Goal: Task Accomplishment & Management: Manage account settings

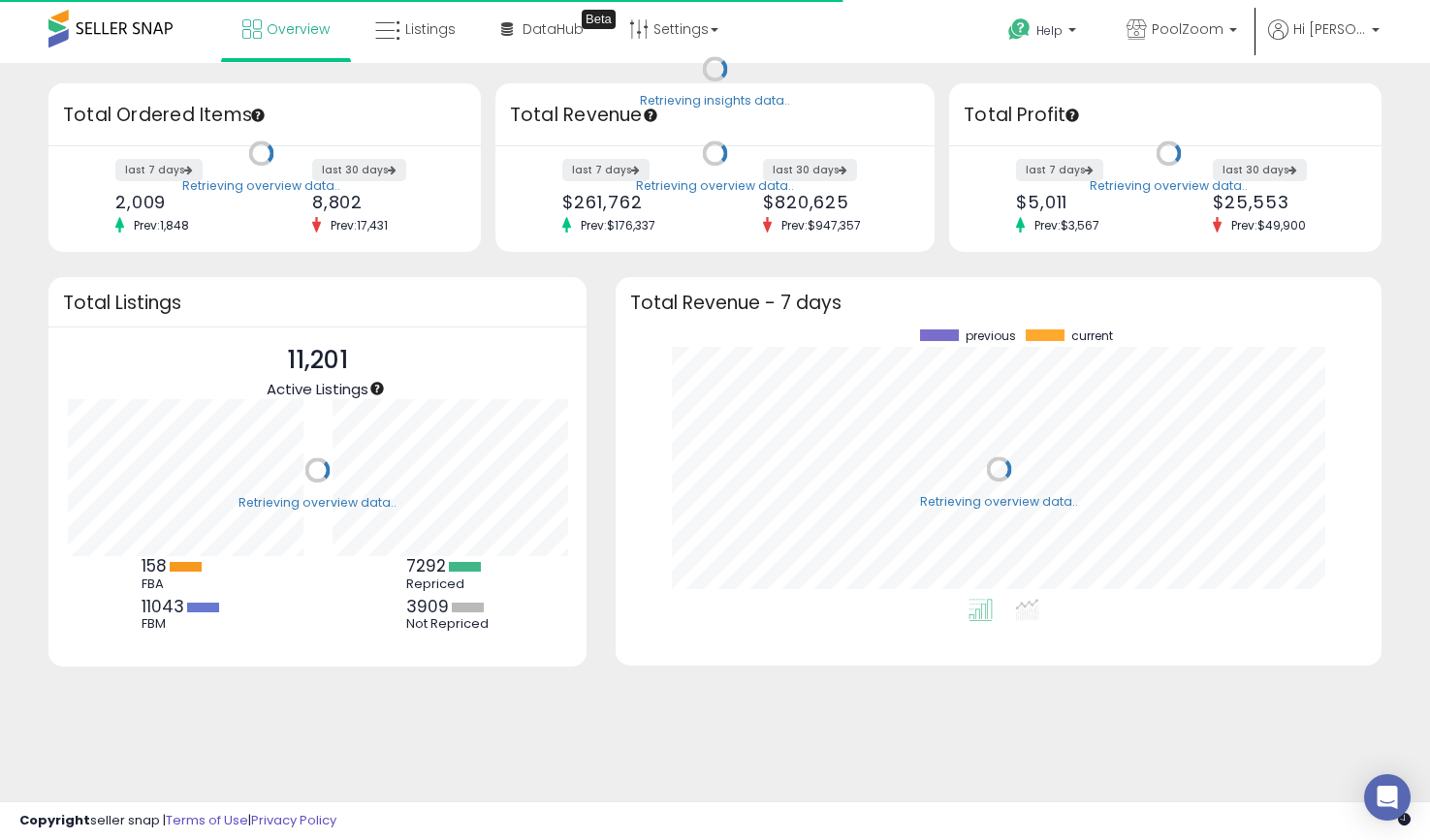
scroll to position [269, 726]
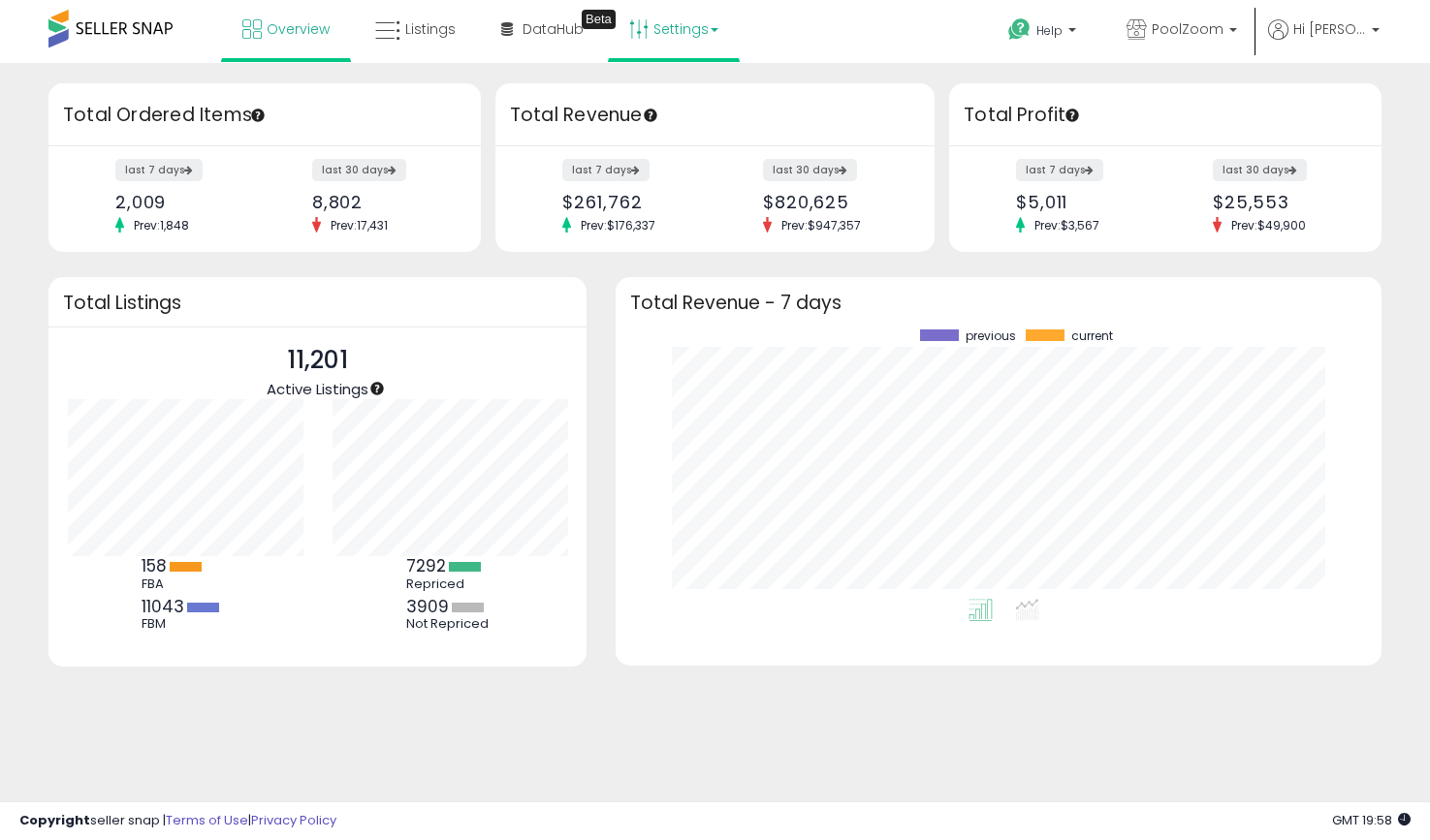
click at [676, 31] on link "Settings" at bounding box center [673, 29] width 118 height 58
click at [654, 91] on link "Store settings" at bounding box center [677, 98] width 87 height 19
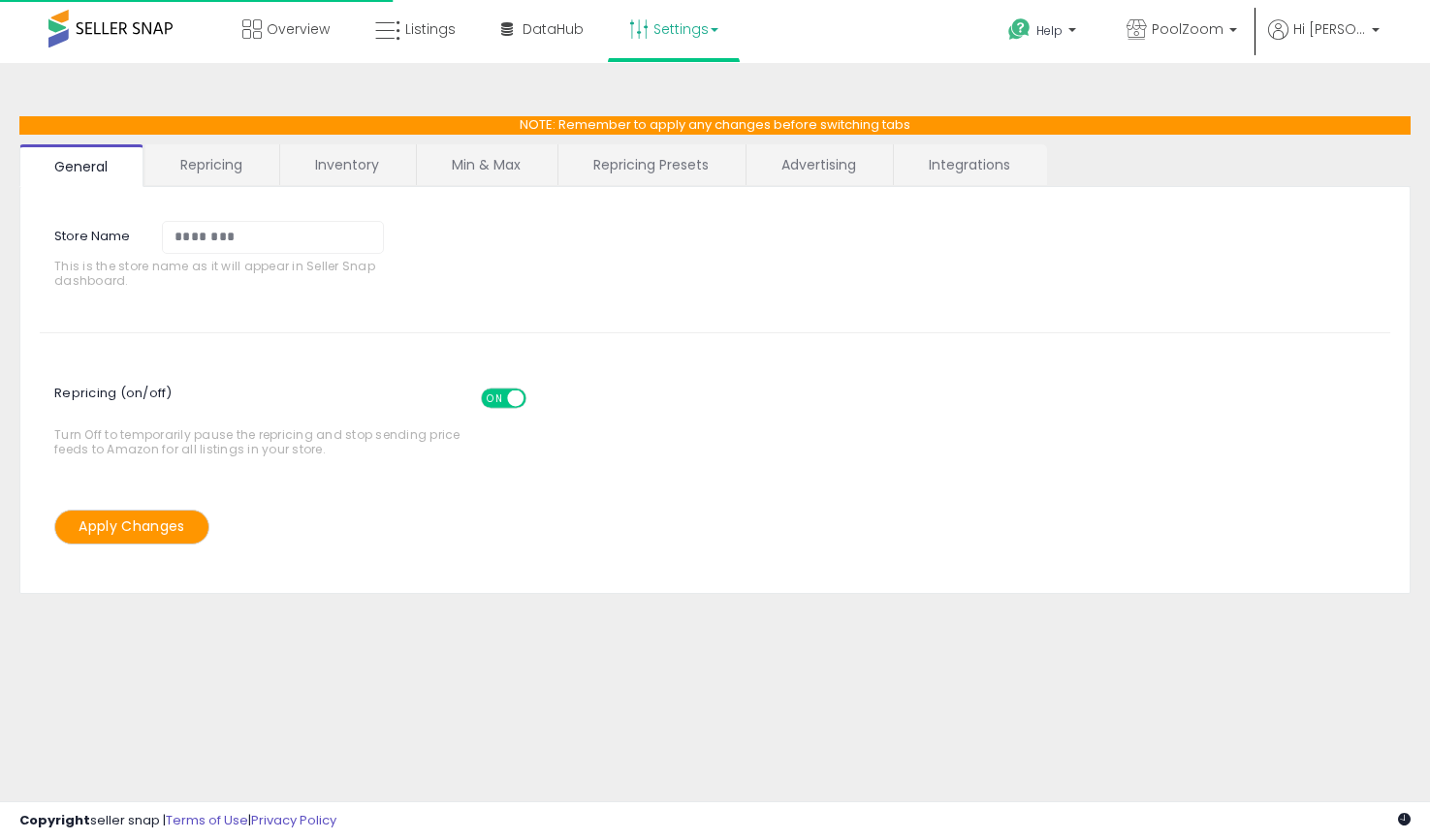
click at [674, 33] on link "Settings" at bounding box center [673, 29] width 118 height 58
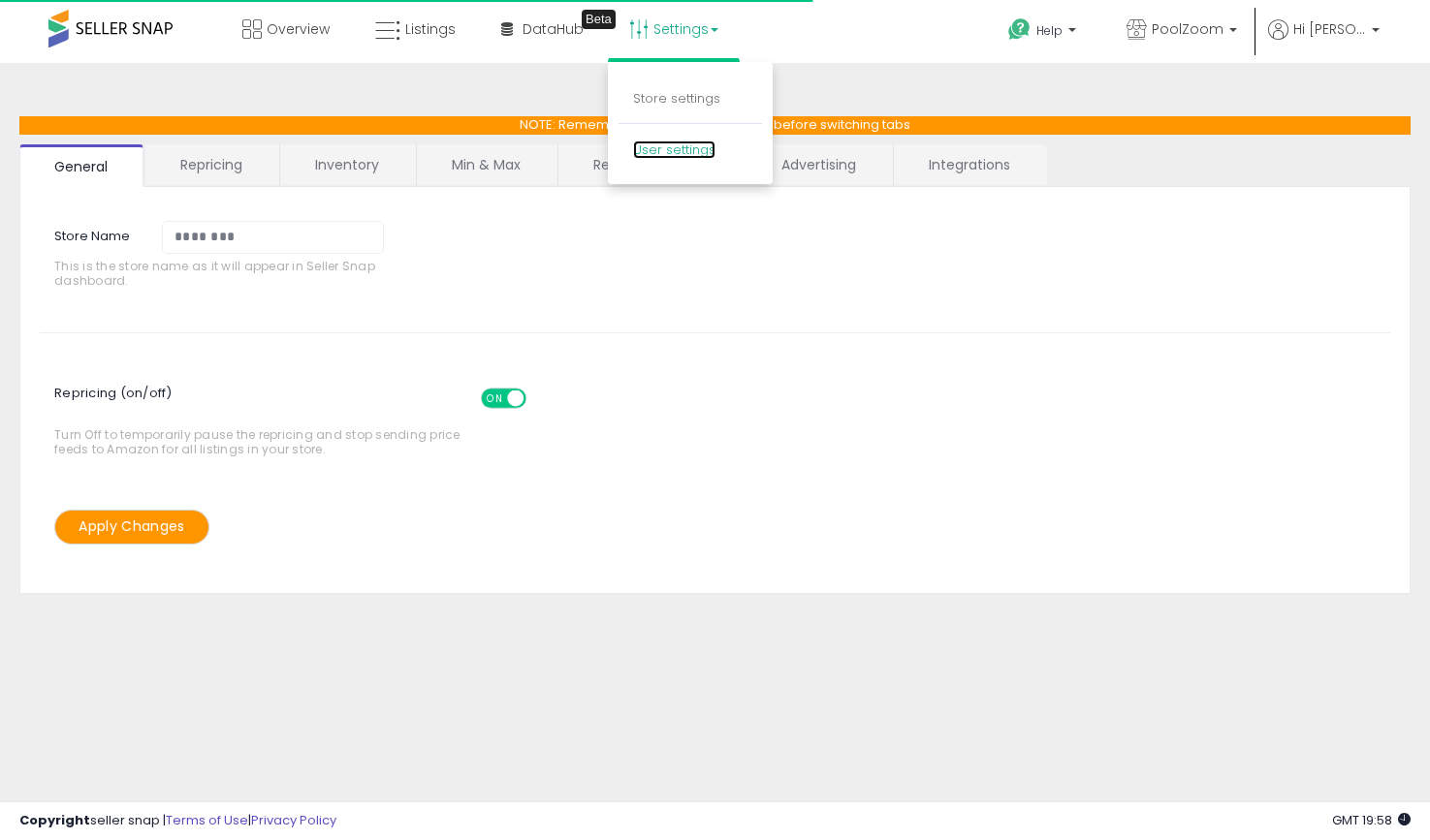
click at [651, 146] on link "User settings" at bounding box center [674, 149] width 82 height 19
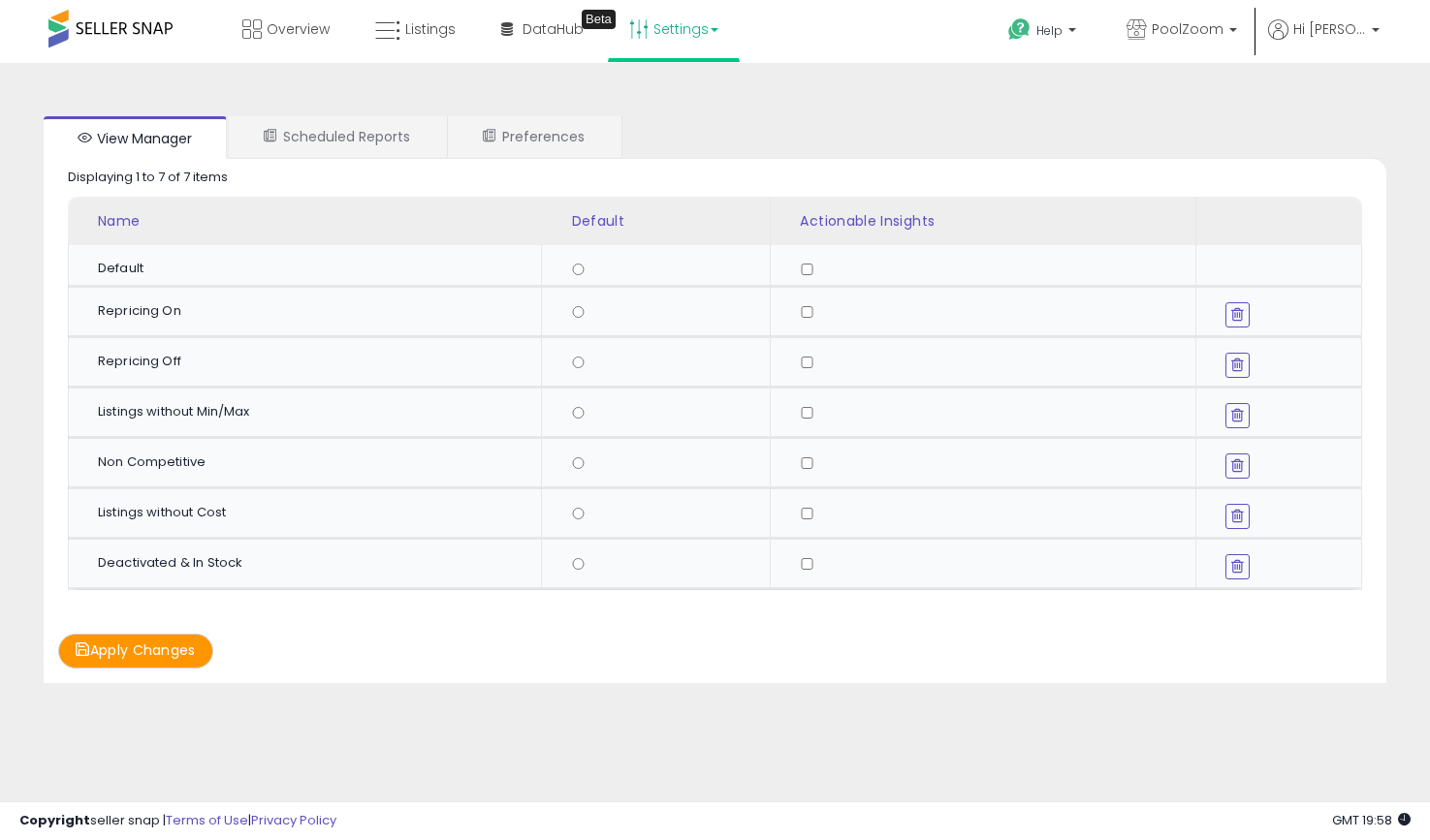
click at [704, 27] on link "Settings" at bounding box center [673, 29] width 118 height 58
click at [653, 143] on link "User settings" at bounding box center [674, 149] width 82 height 19
click at [1366, 30] on p "Hi [PERSON_NAME]" at bounding box center [1323, 32] width 112 height 24
click at [846, 127] on ul "View Manager Scheduled Reports Preferences" at bounding box center [715, 138] width 1342 height 43
click at [29, 106] on div "View Manager Scheduled Reports Preferences Retrieving graph data.. Displaying 1…" at bounding box center [715, 400] width 1390 height 596
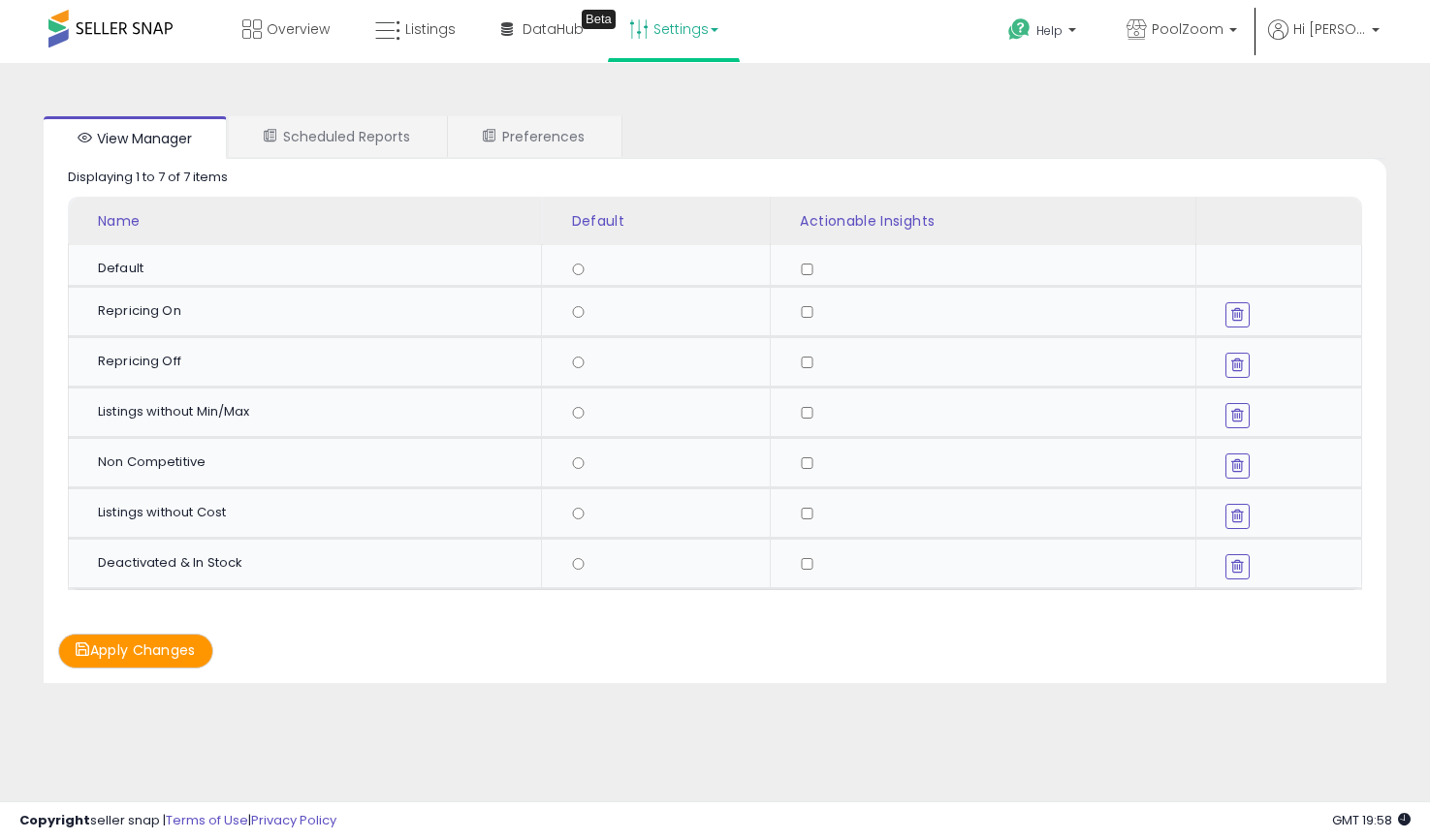
click at [668, 28] on link "Settings" at bounding box center [673, 29] width 118 height 58
click at [665, 89] on link "Store settings" at bounding box center [677, 98] width 87 height 19
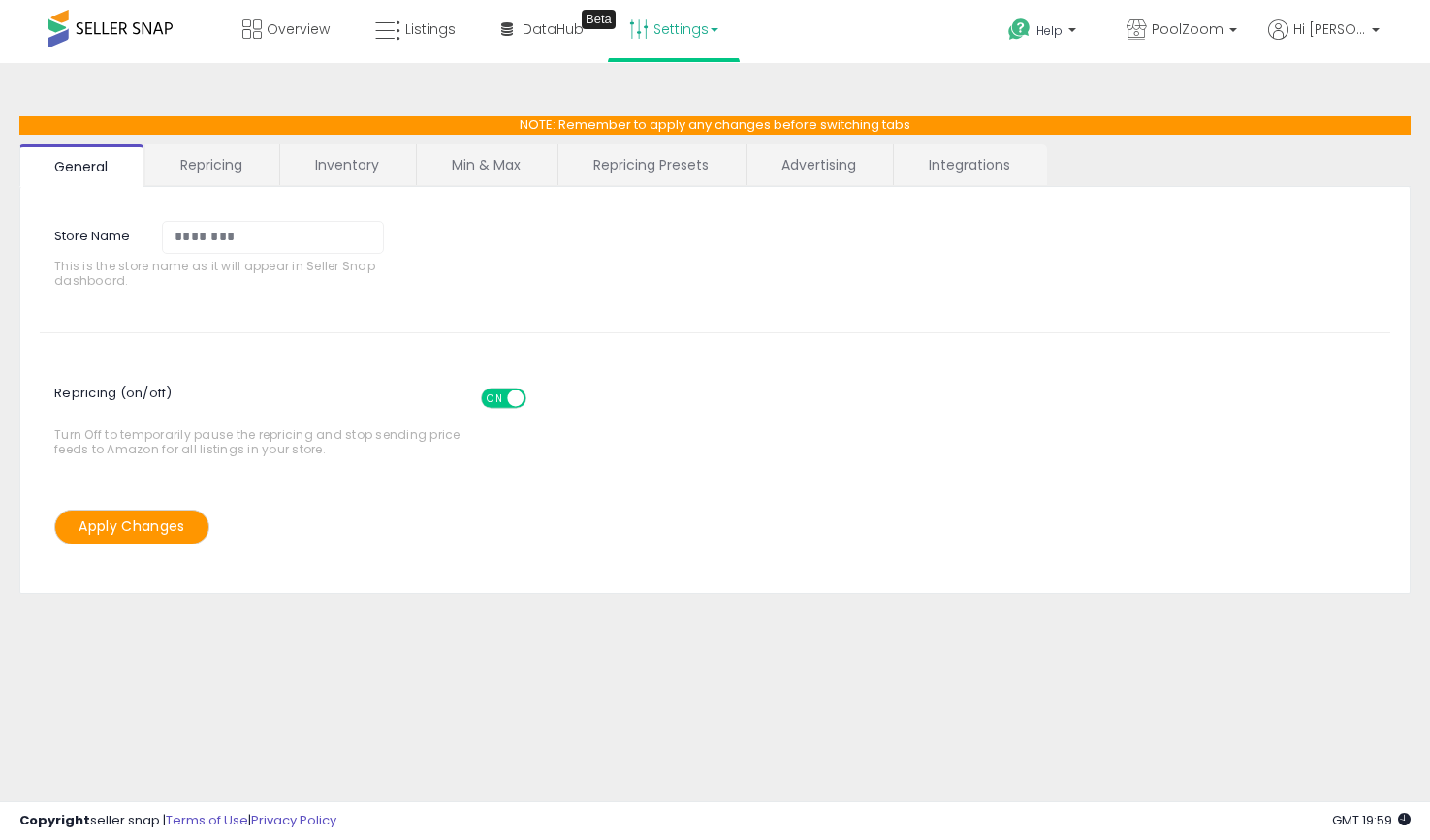
click at [233, 165] on link "Repricing" at bounding box center [211, 164] width 132 height 41
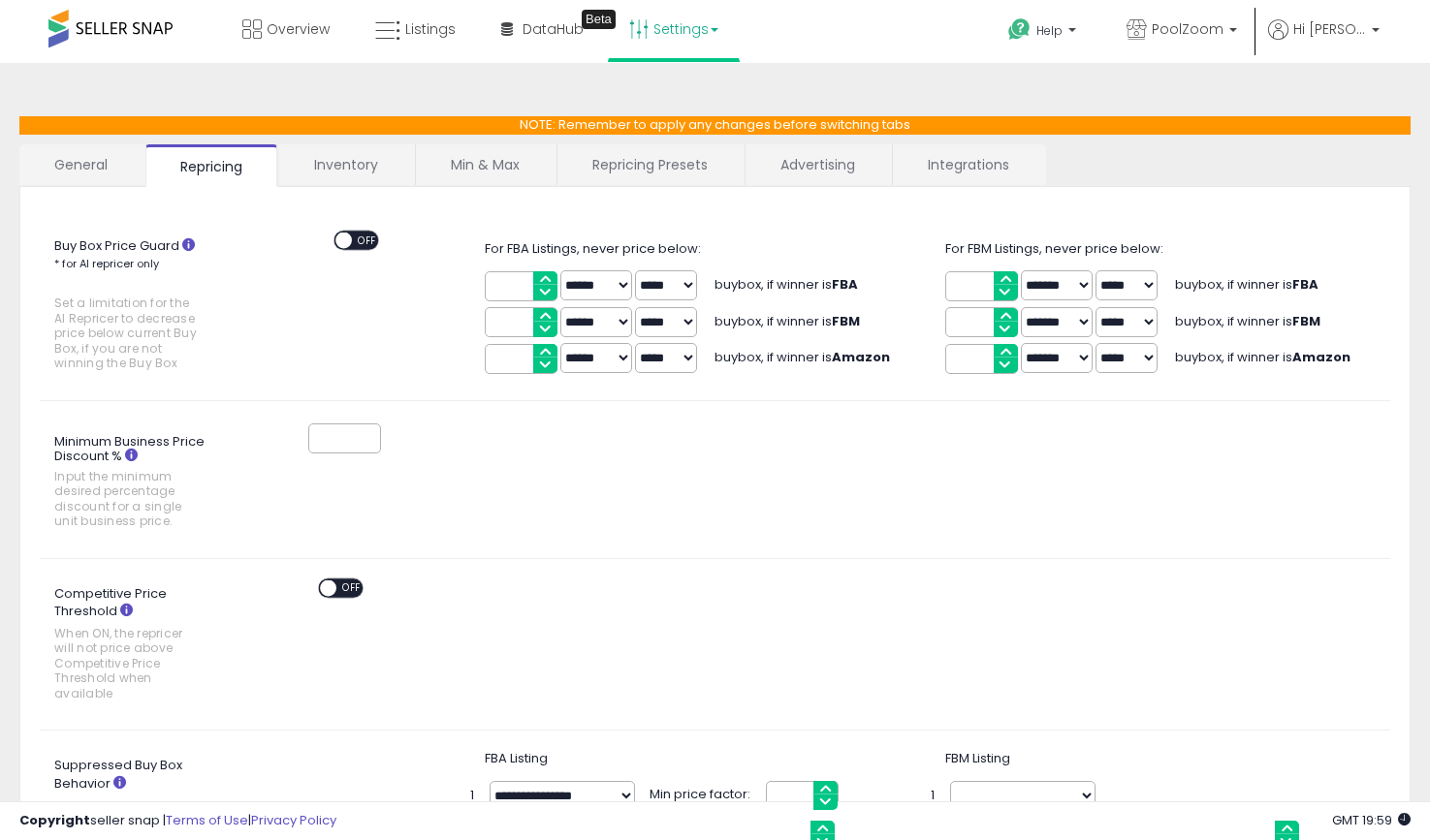
click at [385, 165] on link "Inventory" at bounding box center [345, 164] width 134 height 41
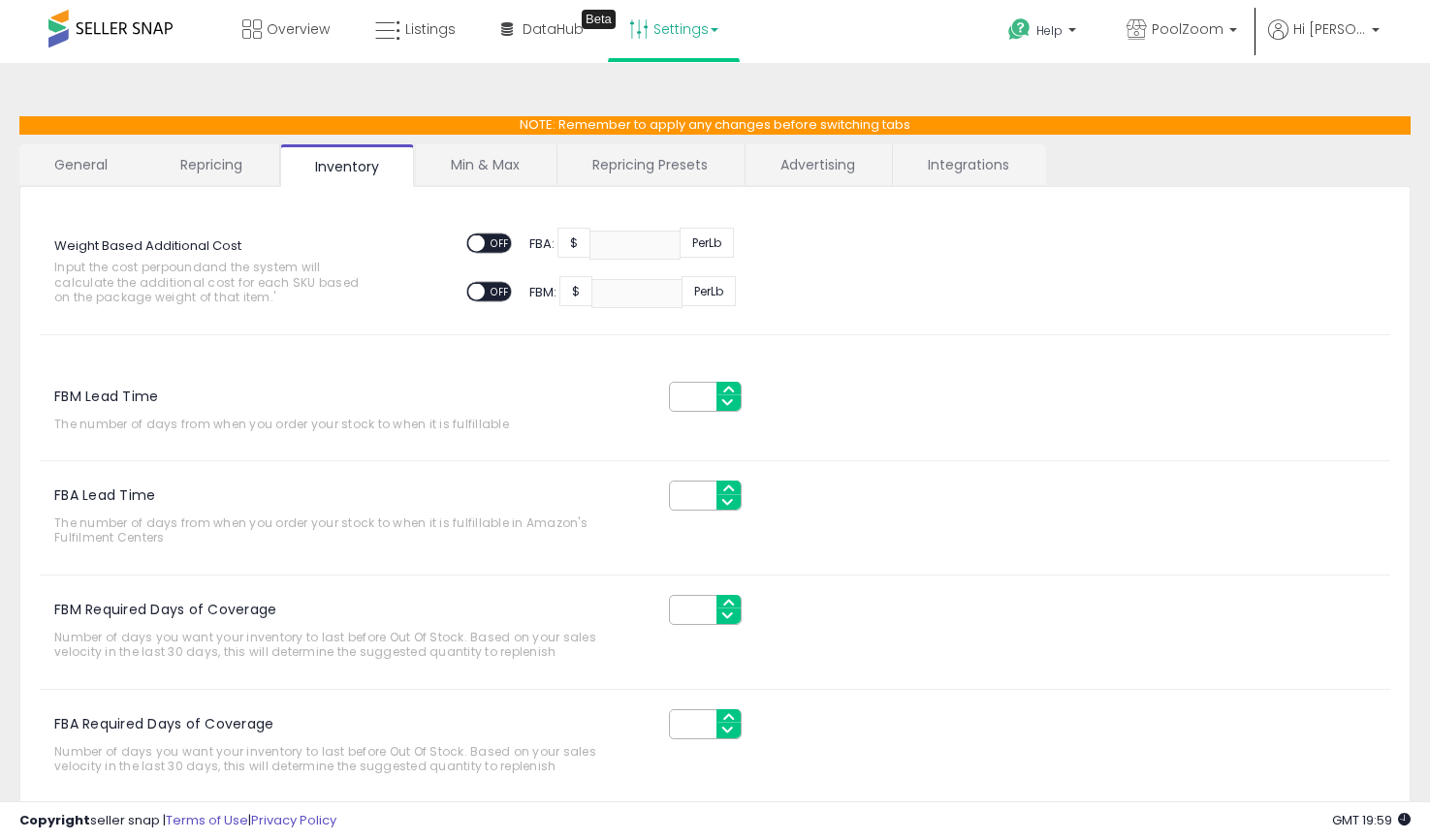
click at [457, 161] on link "Min & Max" at bounding box center [485, 164] width 139 height 41
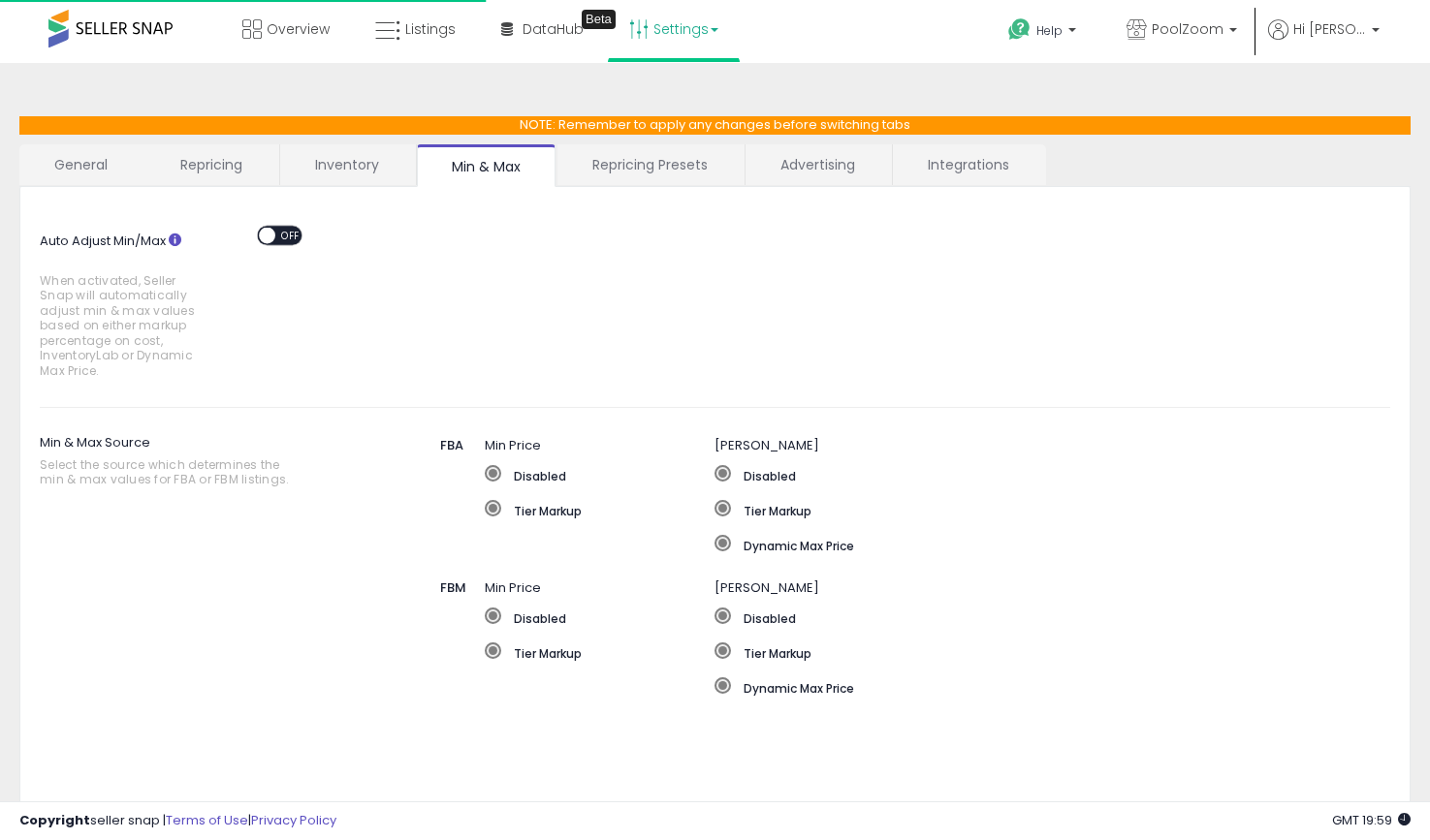
click at [665, 169] on link "Repricing Presets" at bounding box center [649, 164] width 185 height 41
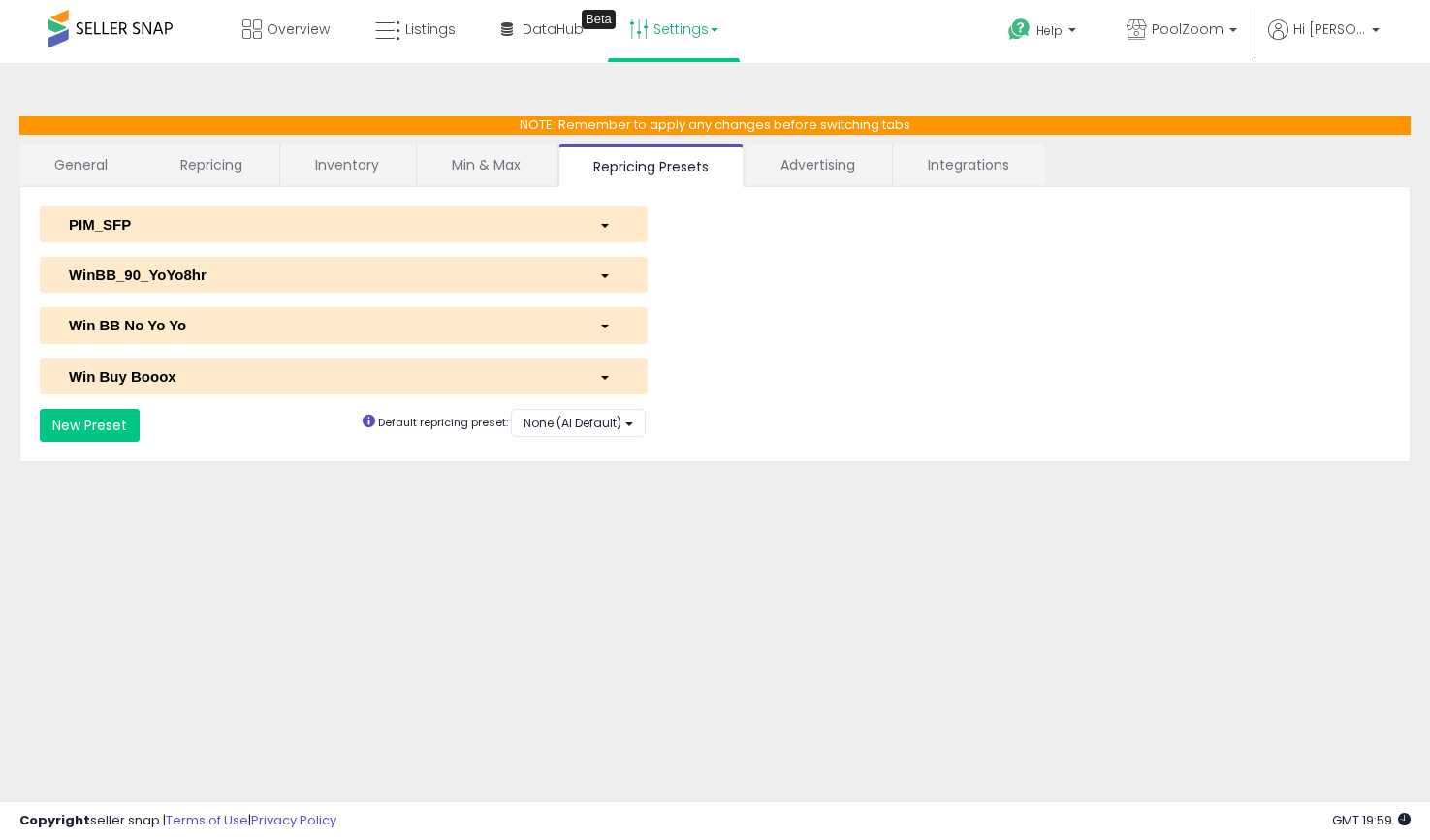
click at [784, 169] on link "Advertising" at bounding box center [817, 164] width 144 height 41
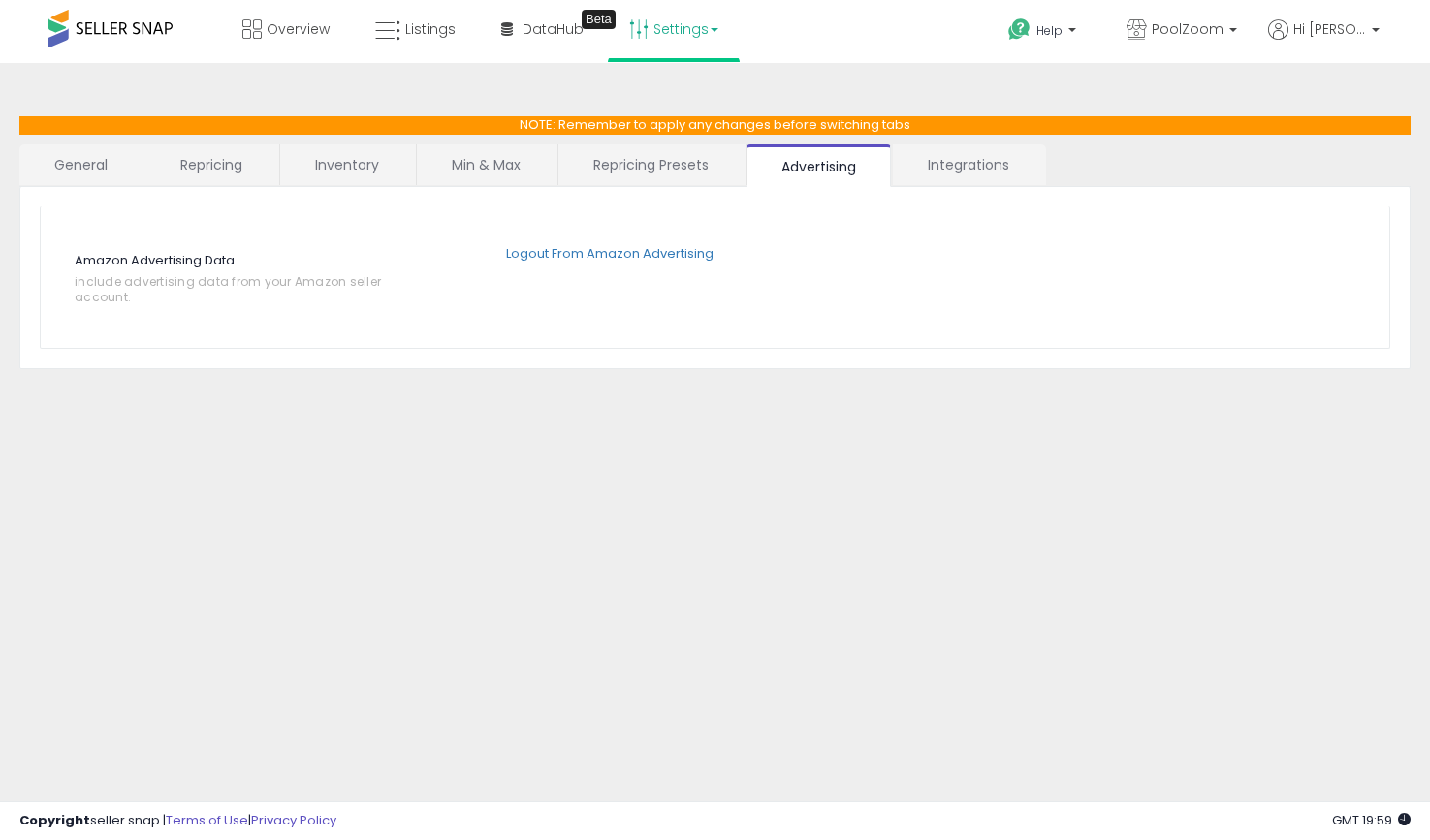
click at [958, 165] on link "Integrations" at bounding box center [968, 164] width 151 height 41
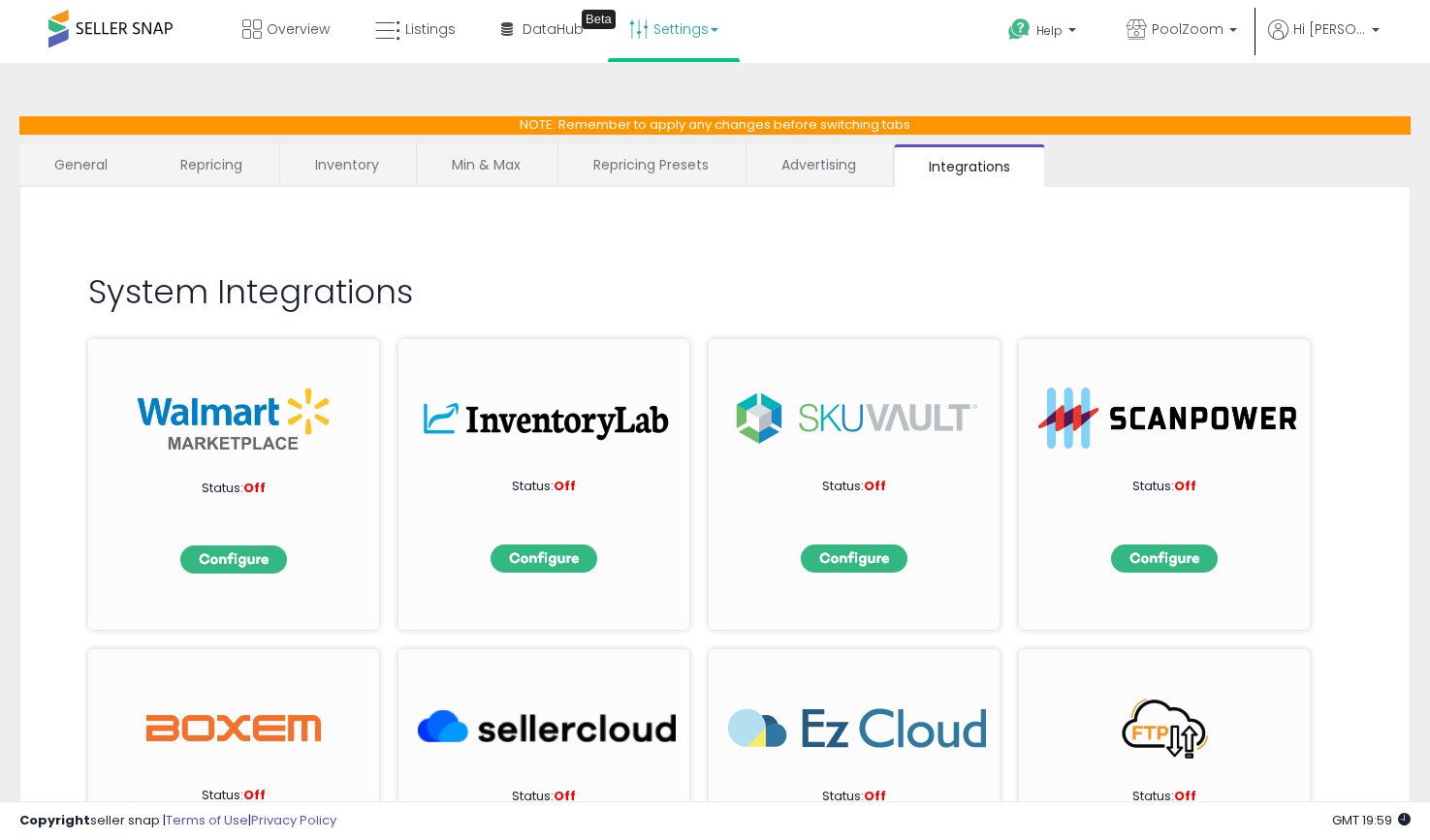
click at [683, 20] on link "Settings" at bounding box center [673, 29] width 118 height 58
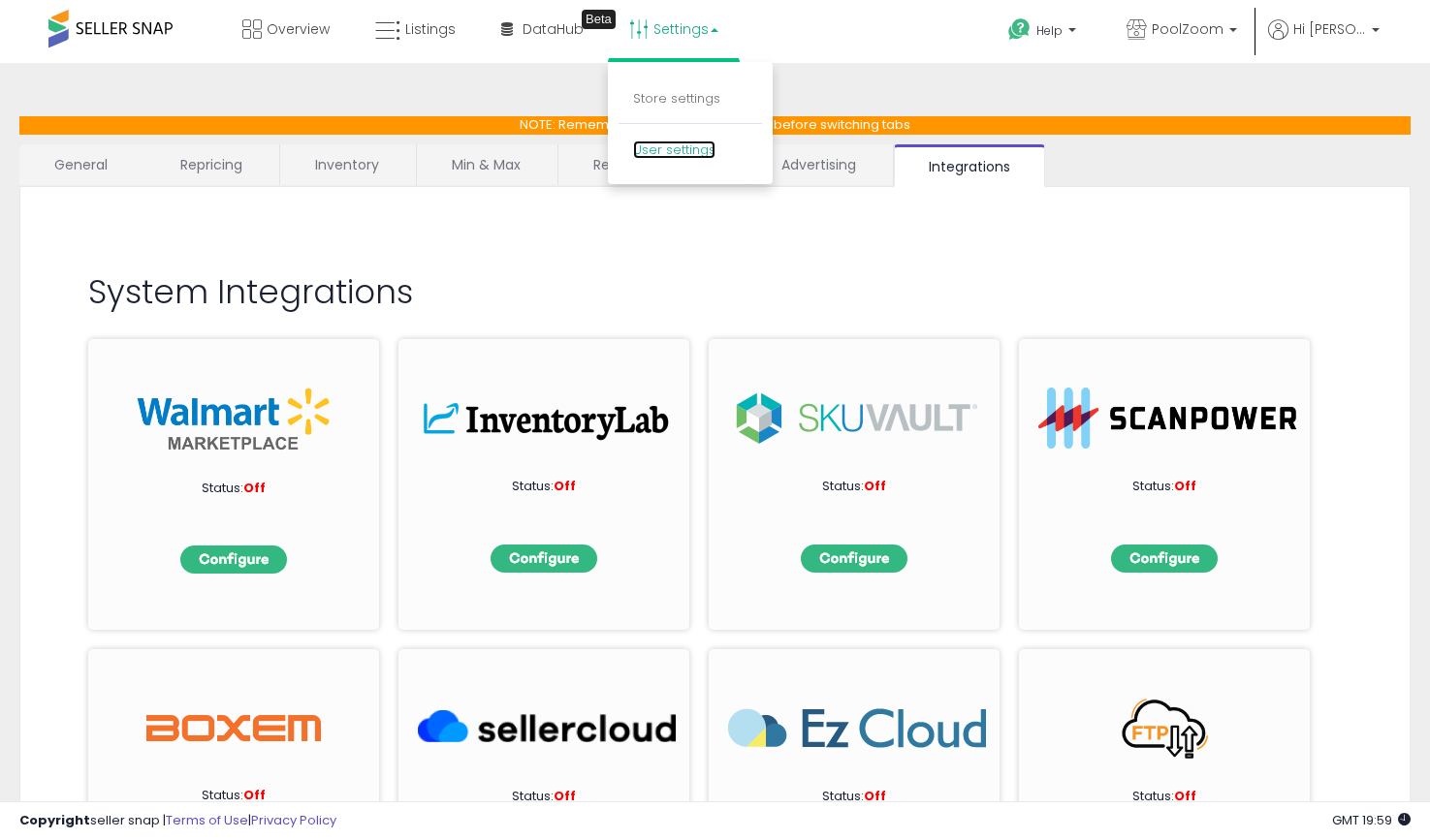
click at [670, 149] on link "User settings" at bounding box center [674, 149] width 82 height 19
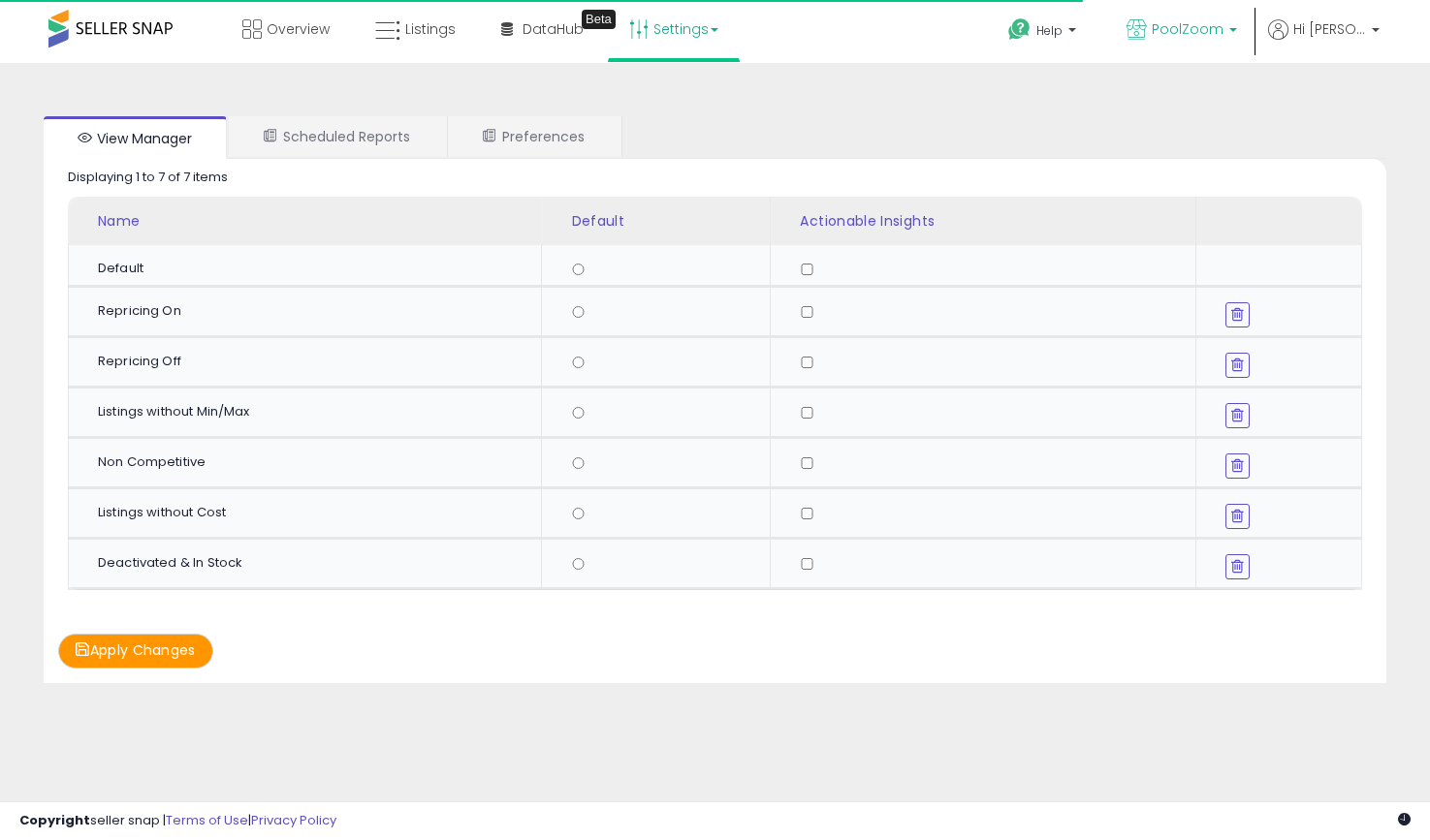
click at [1237, 20] on p "PoolZoom" at bounding box center [1182, 32] width 111 height 24
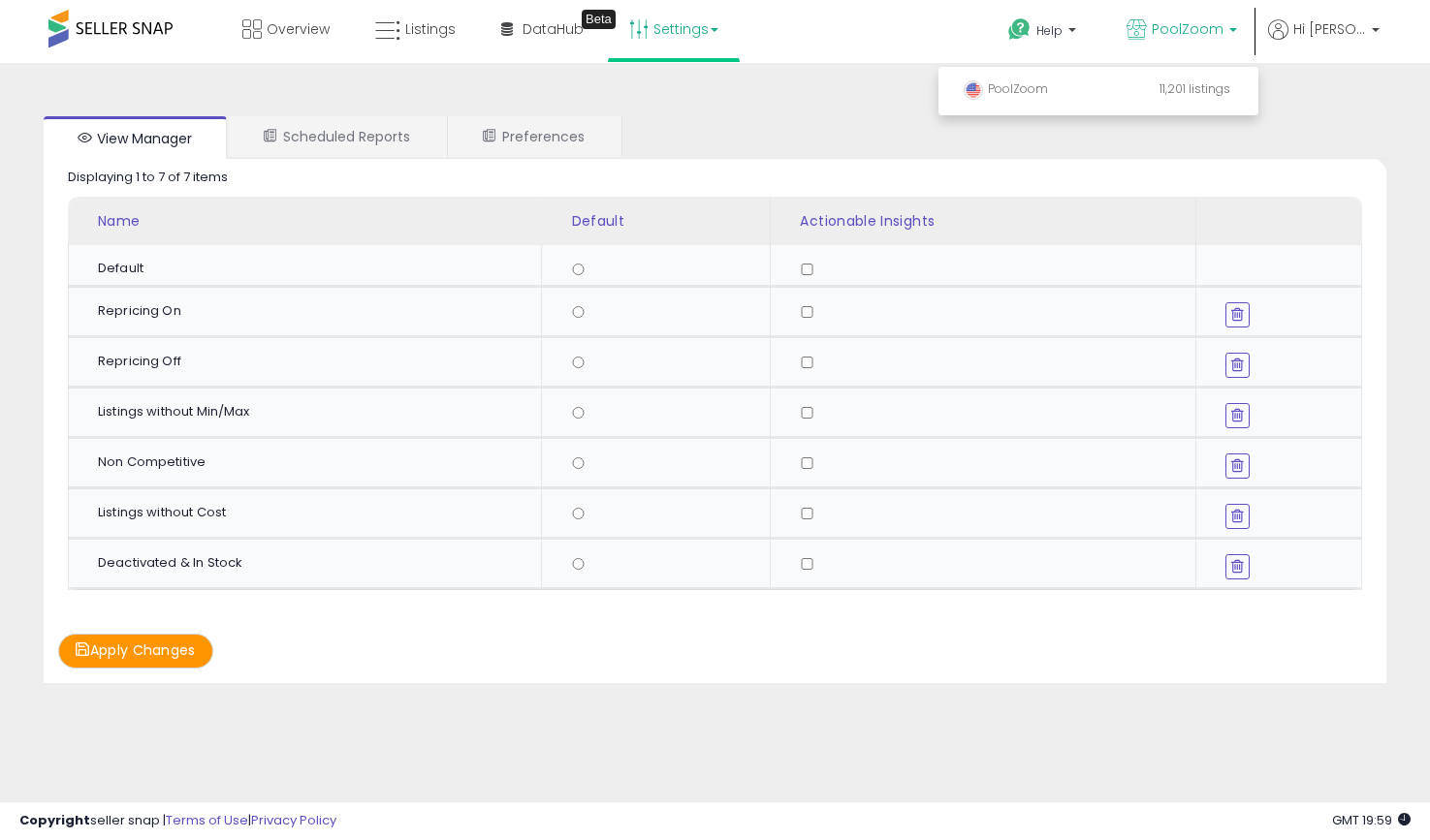
click at [1322, 17] on ul "Help Contact Support Search Knowledge Hub Request a Feature API Documentation P…" at bounding box center [1186, 34] width 400 height 67
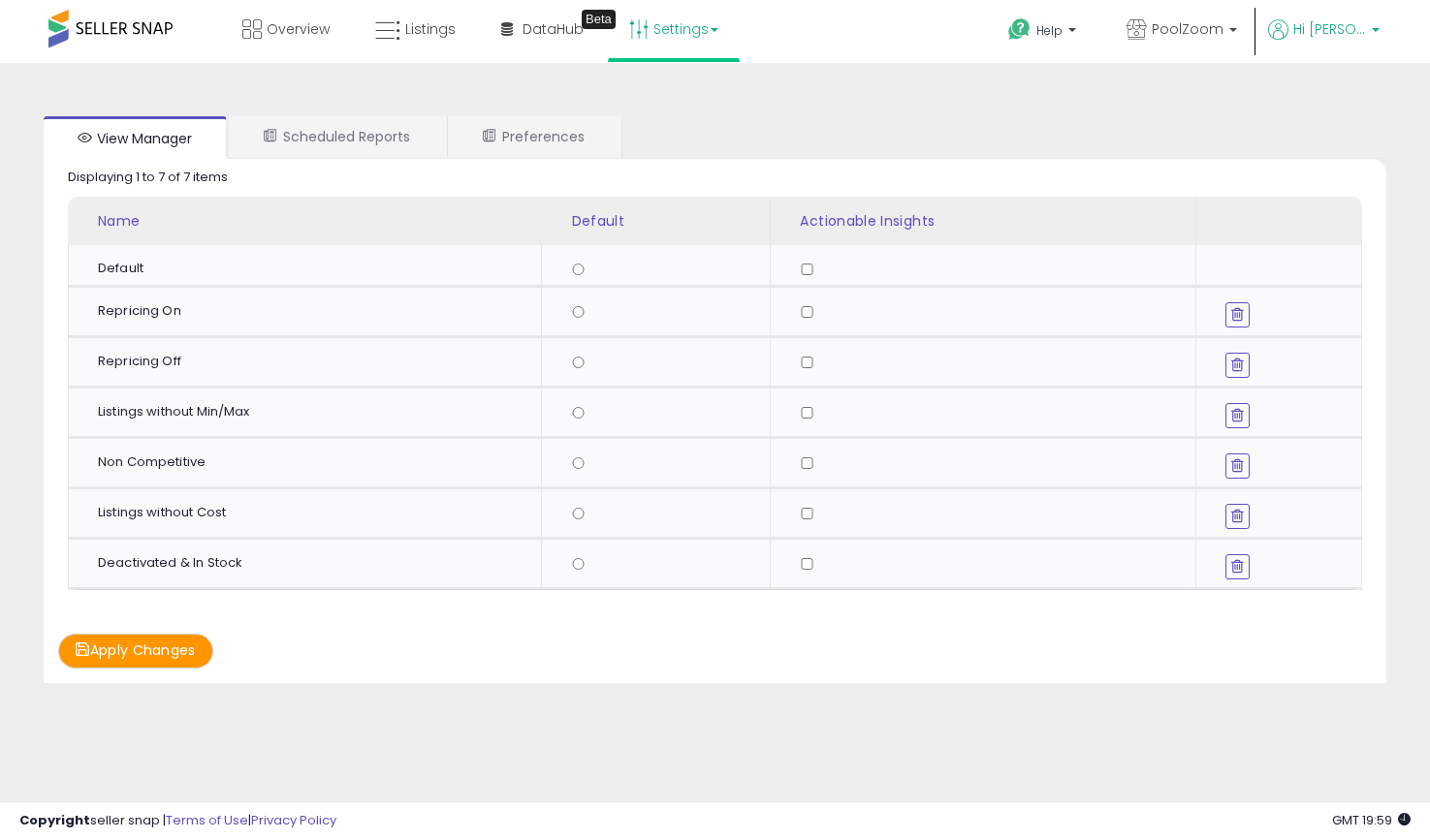
click at [1329, 32] on span "Hi [PERSON_NAME]" at bounding box center [1329, 30] width 72 height 20
click at [1328, 94] on link "Account" at bounding box center [1335, 103] width 51 height 19
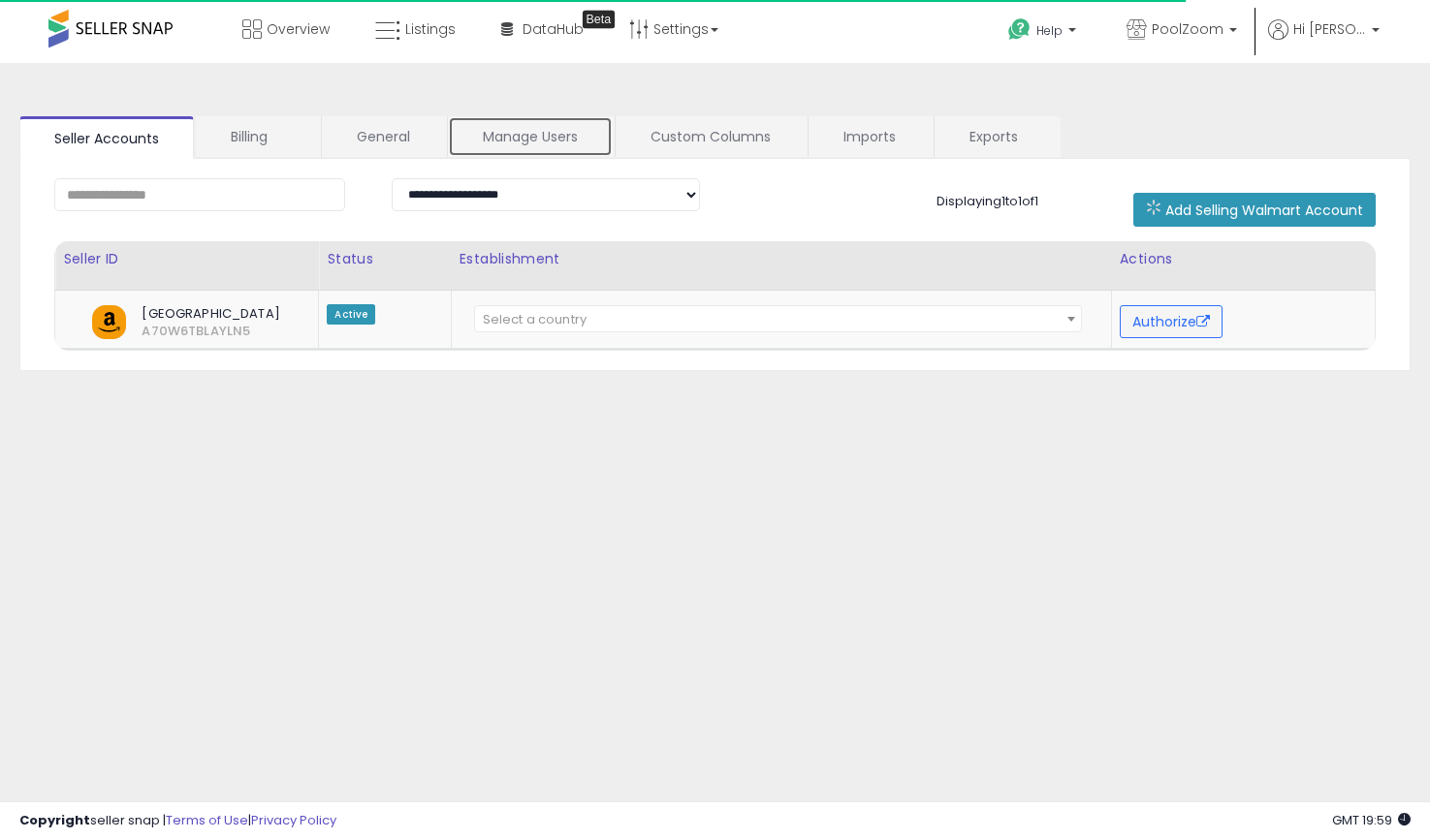
click at [525, 144] on link "Manage Users" at bounding box center [529, 137] width 165 height 41
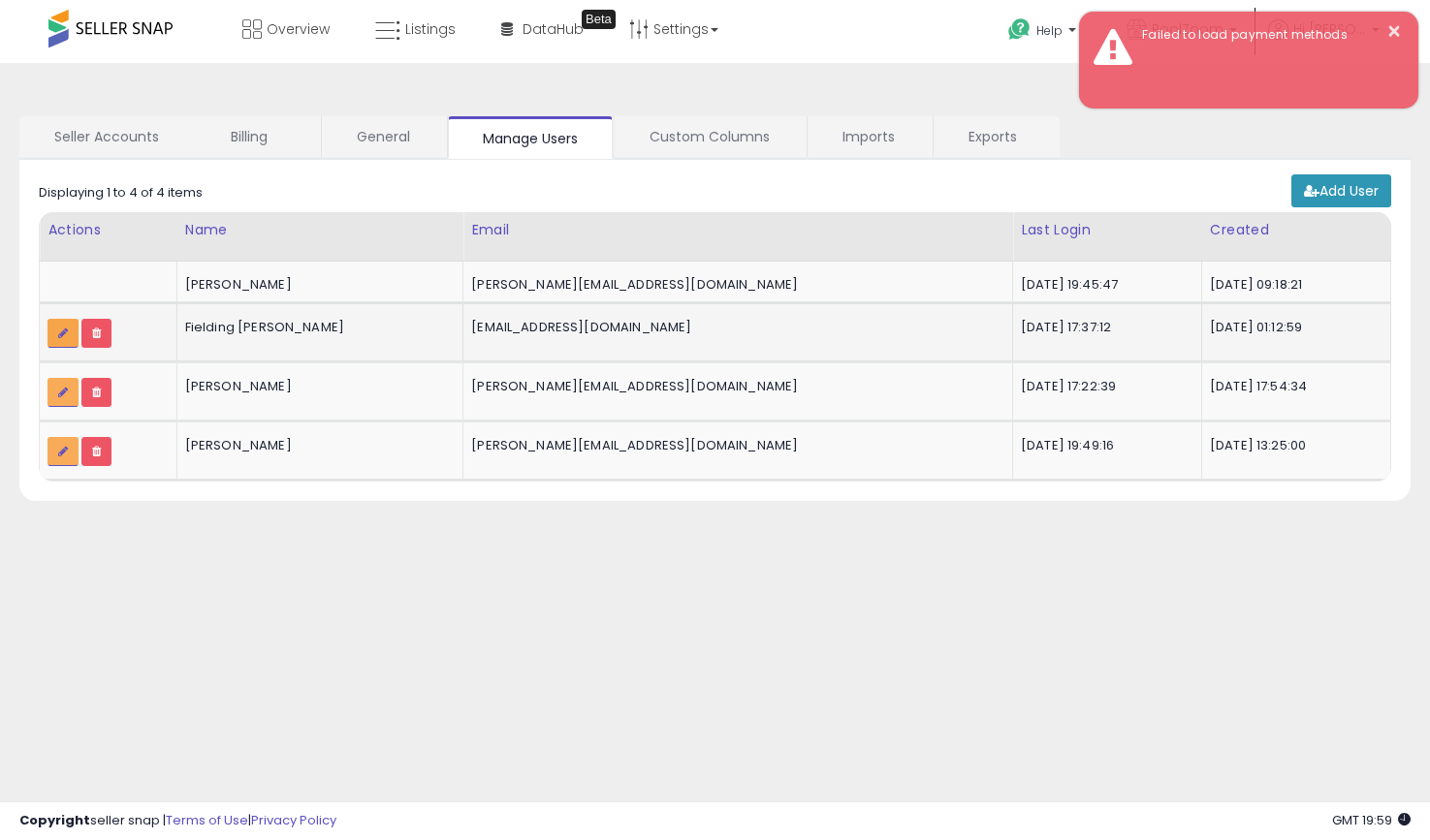
click at [49, 334] on link at bounding box center [62, 332] width 31 height 29
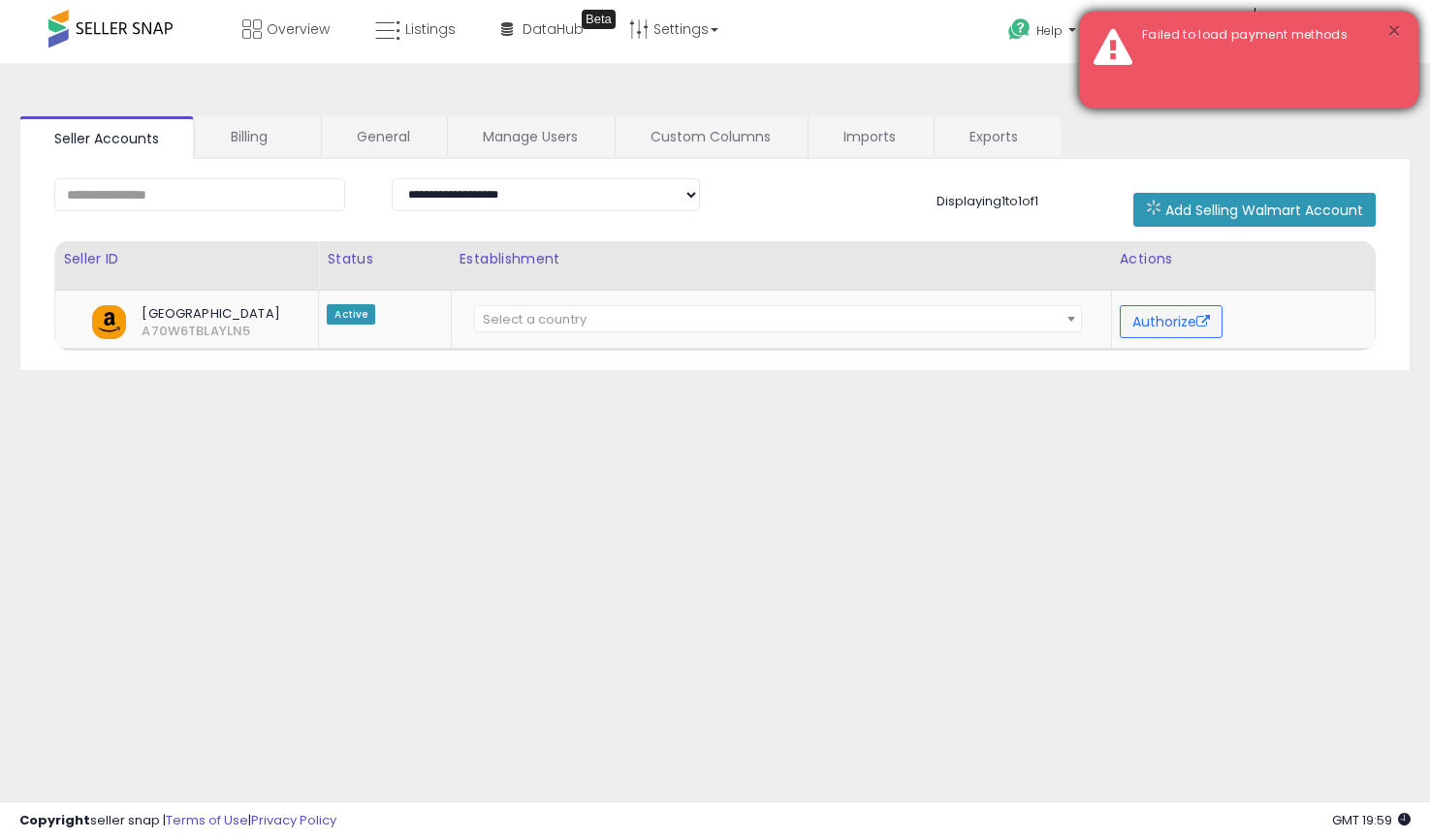
click at [1388, 32] on button "×" at bounding box center [1394, 32] width 16 height 24
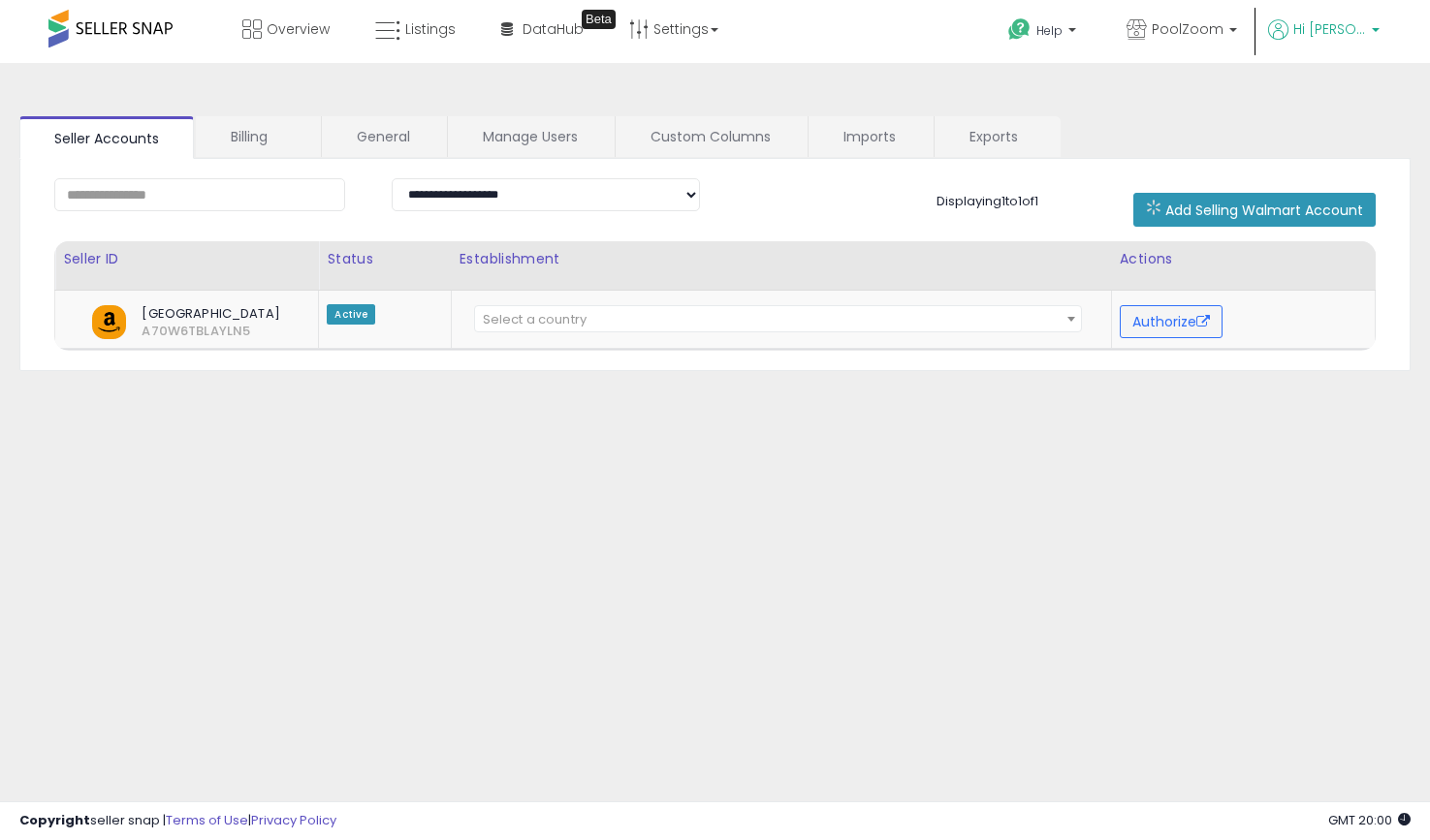
click at [1342, 42] on p "Hi [PERSON_NAME]" at bounding box center [1323, 32] width 112 height 24
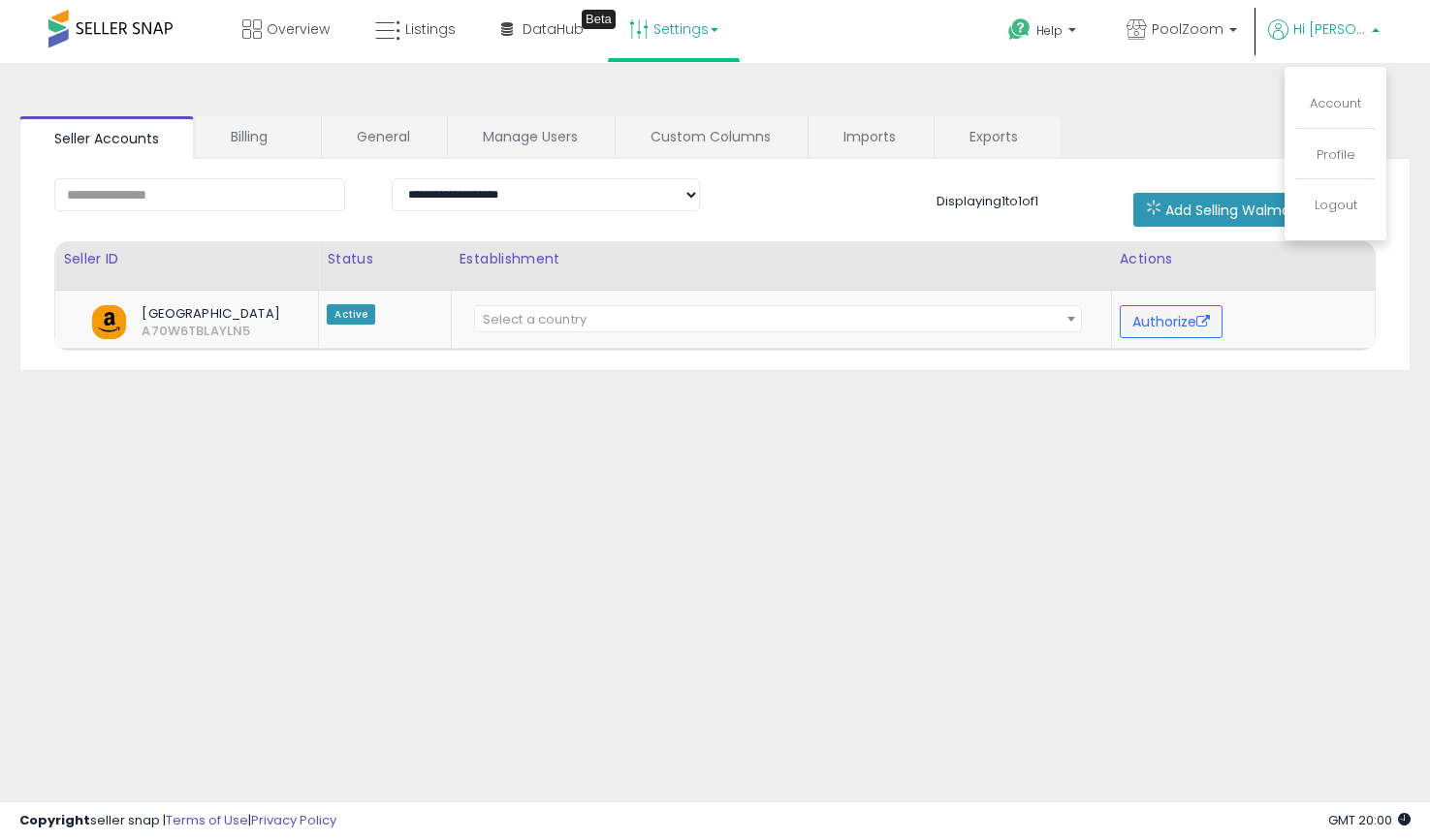
click at [694, 20] on link "Settings" at bounding box center [673, 29] width 118 height 58
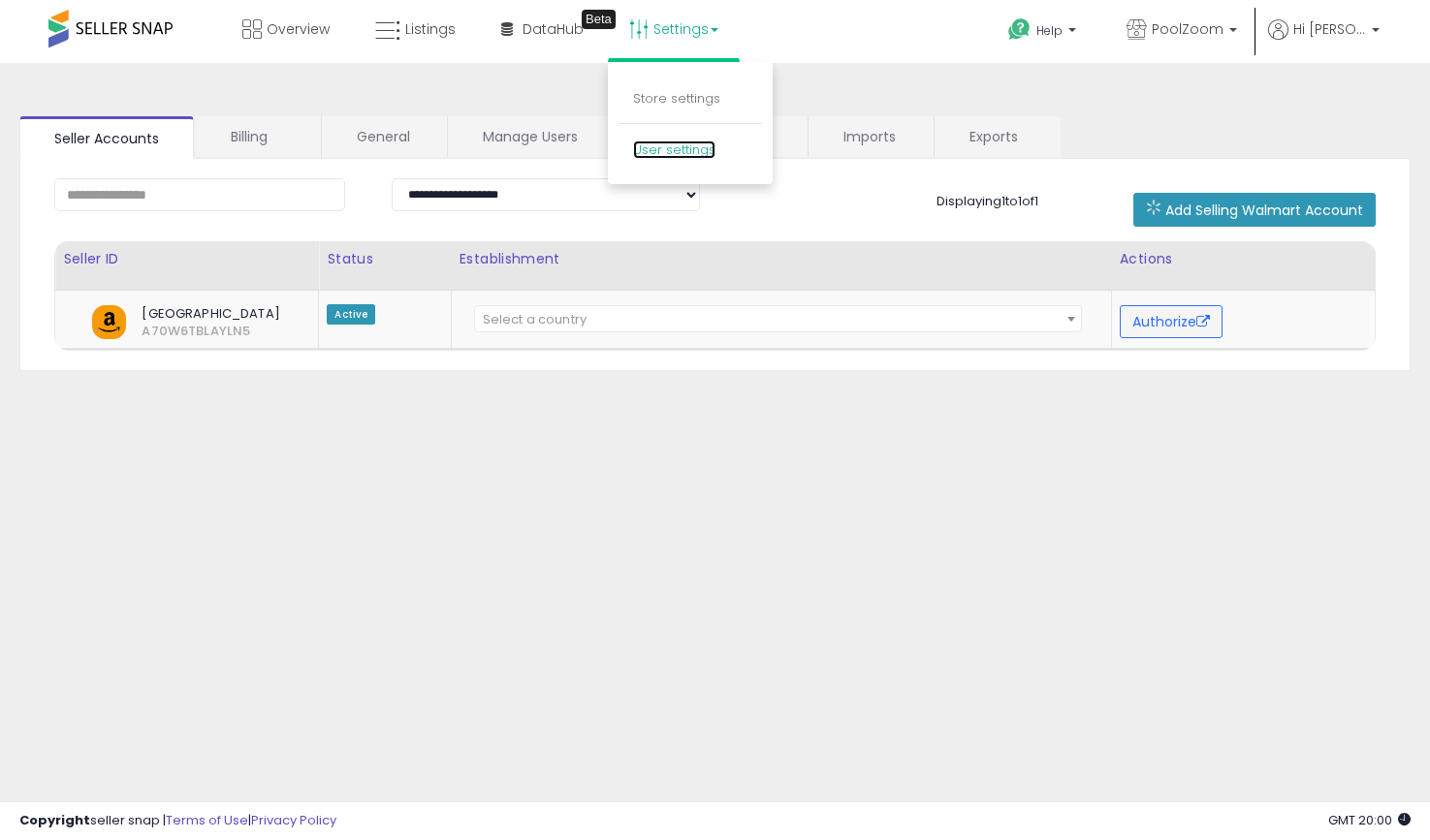
click at [647, 148] on link "User settings" at bounding box center [674, 149] width 82 height 19
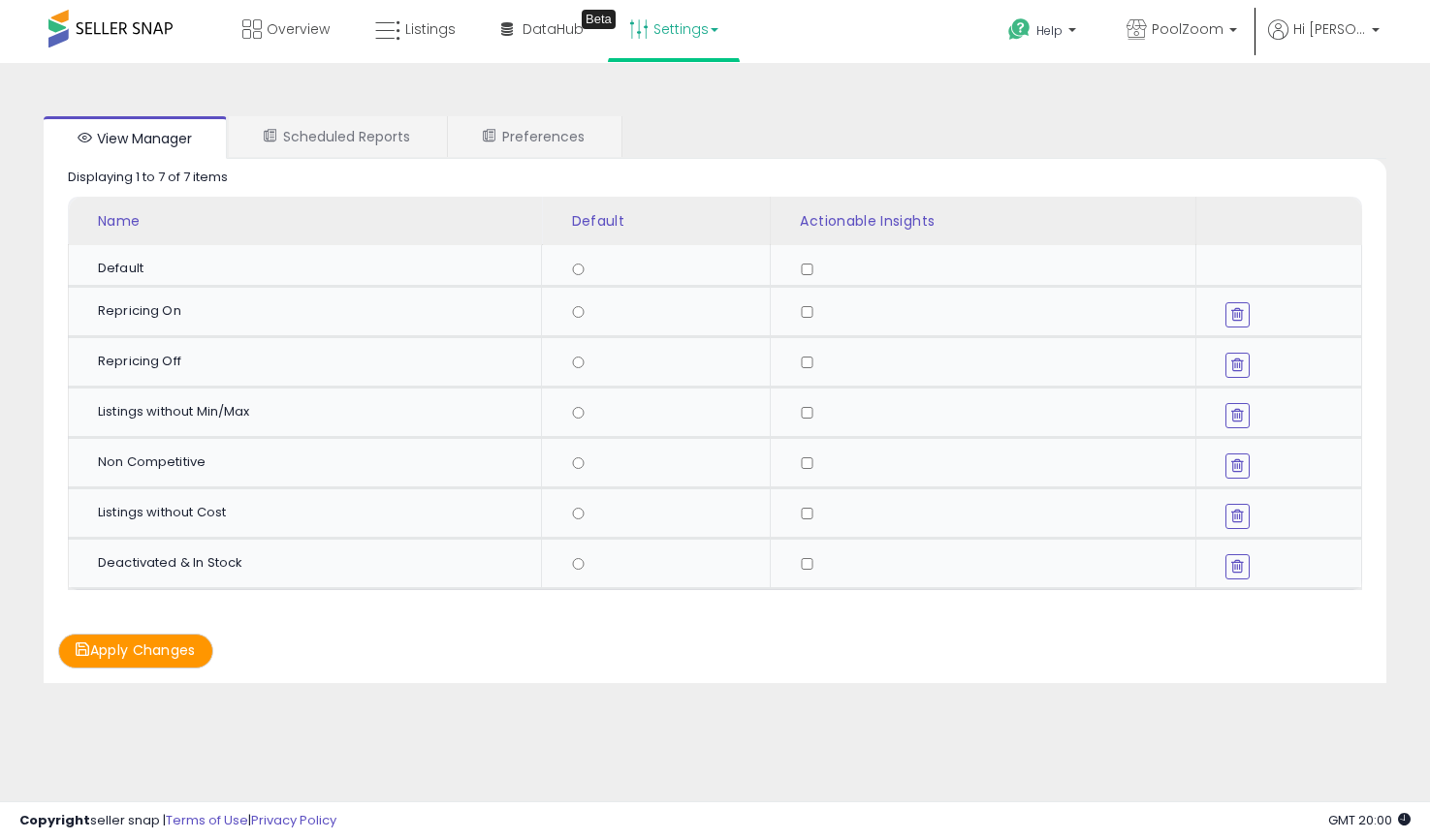
click at [166, 652] on button "Apply Changes" at bounding box center [136, 651] width 155 height 34
click at [389, 140] on link "Scheduled Reports" at bounding box center [336, 137] width 216 height 41
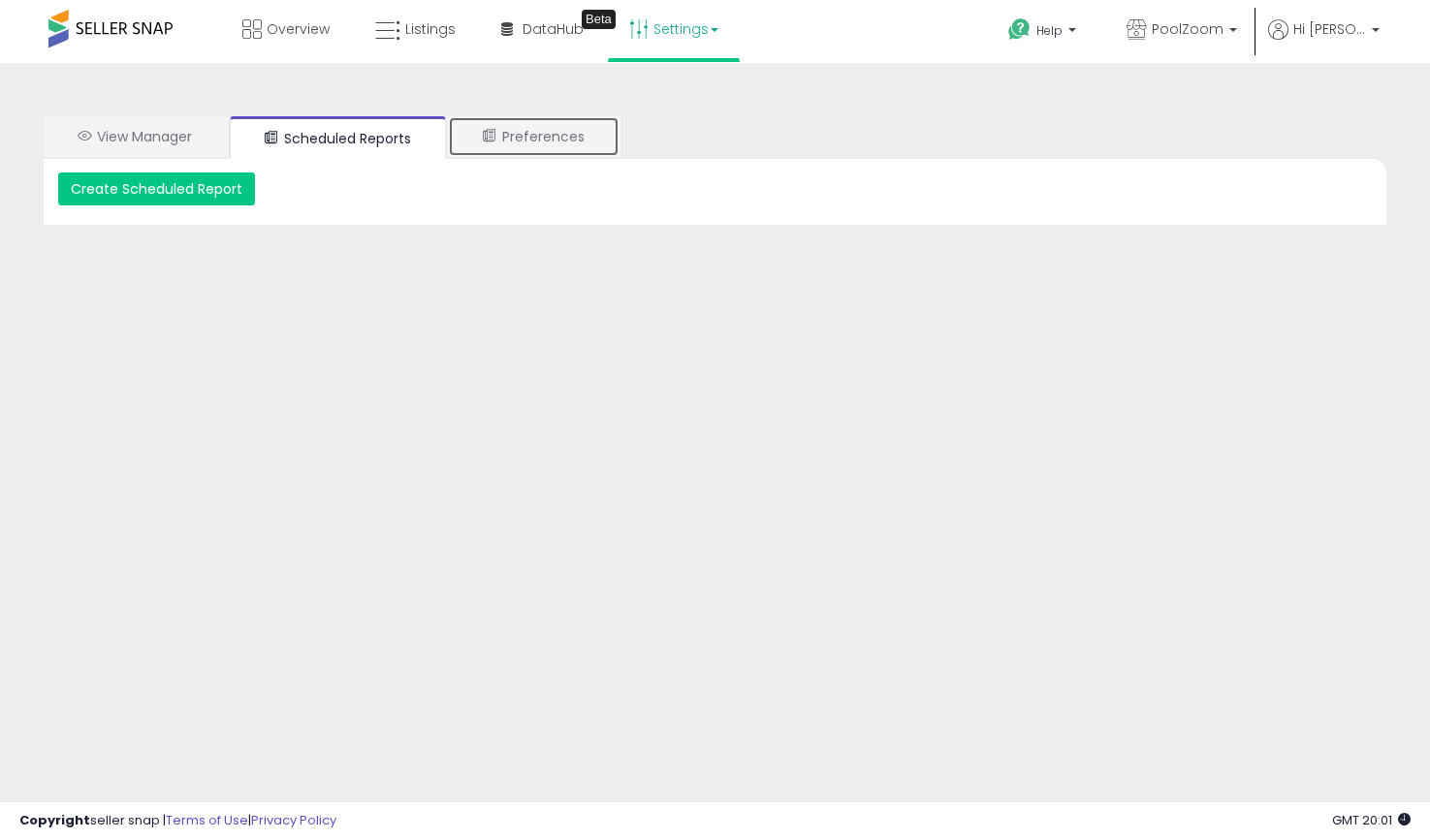
click at [553, 140] on link "Preferences" at bounding box center [532, 137] width 171 height 41
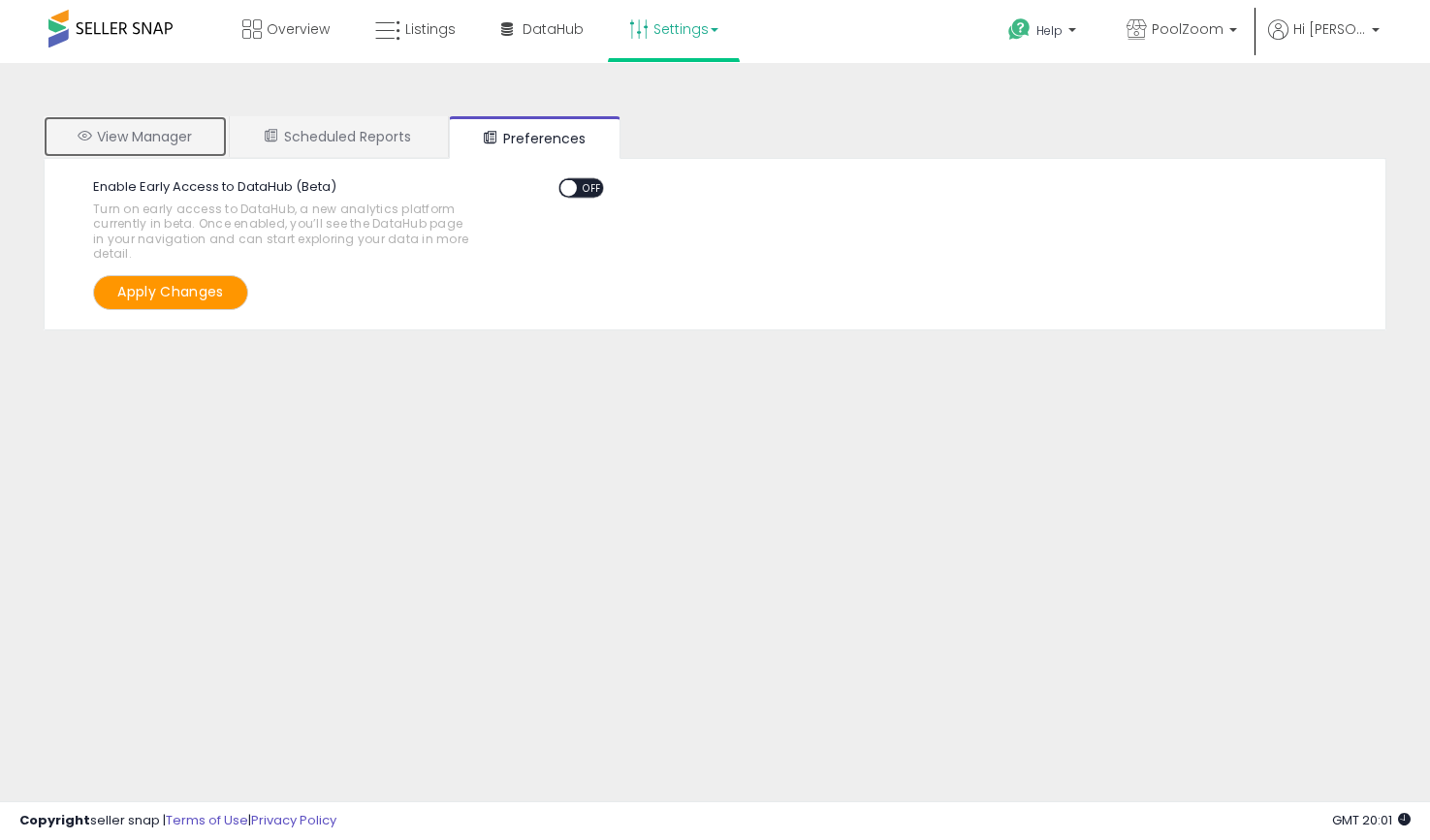
click at [131, 127] on link "View Manager" at bounding box center [135, 137] width 183 height 41
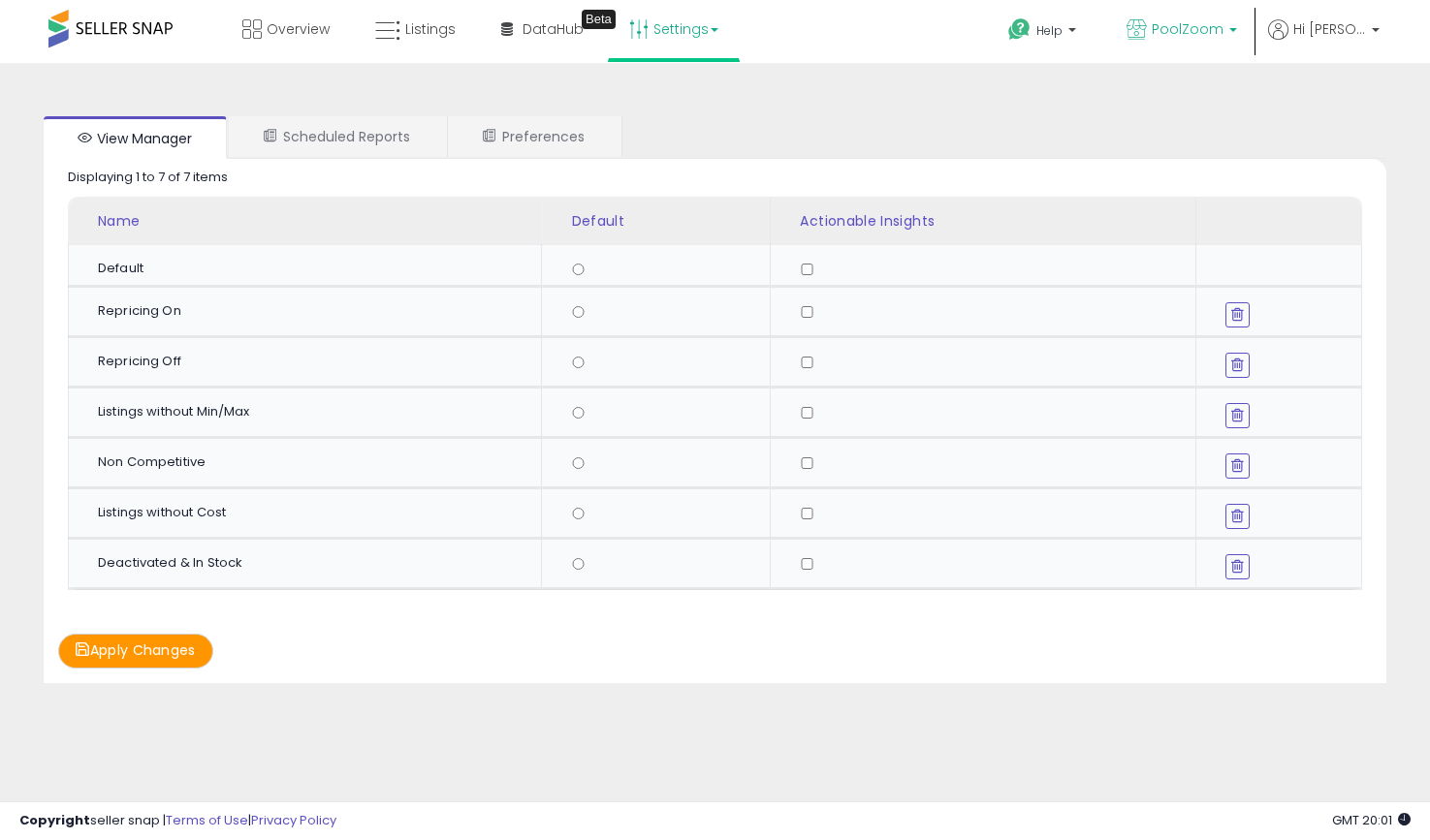
click at [1235, 25] on p "PoolZoom" at bounding box center [1182, 32] width 111 height 24
click at [1336, 28] on span "Hi [PERSON_NAME]" at bounding box center [1329, 30] width 72 height 20
click at [1335, 89] on li "Account" at bounding box center [1334, 104] width 80 height 48
click at [1323, 104] on link "Account" at bounding box center [1335, 103] width 51 height 19
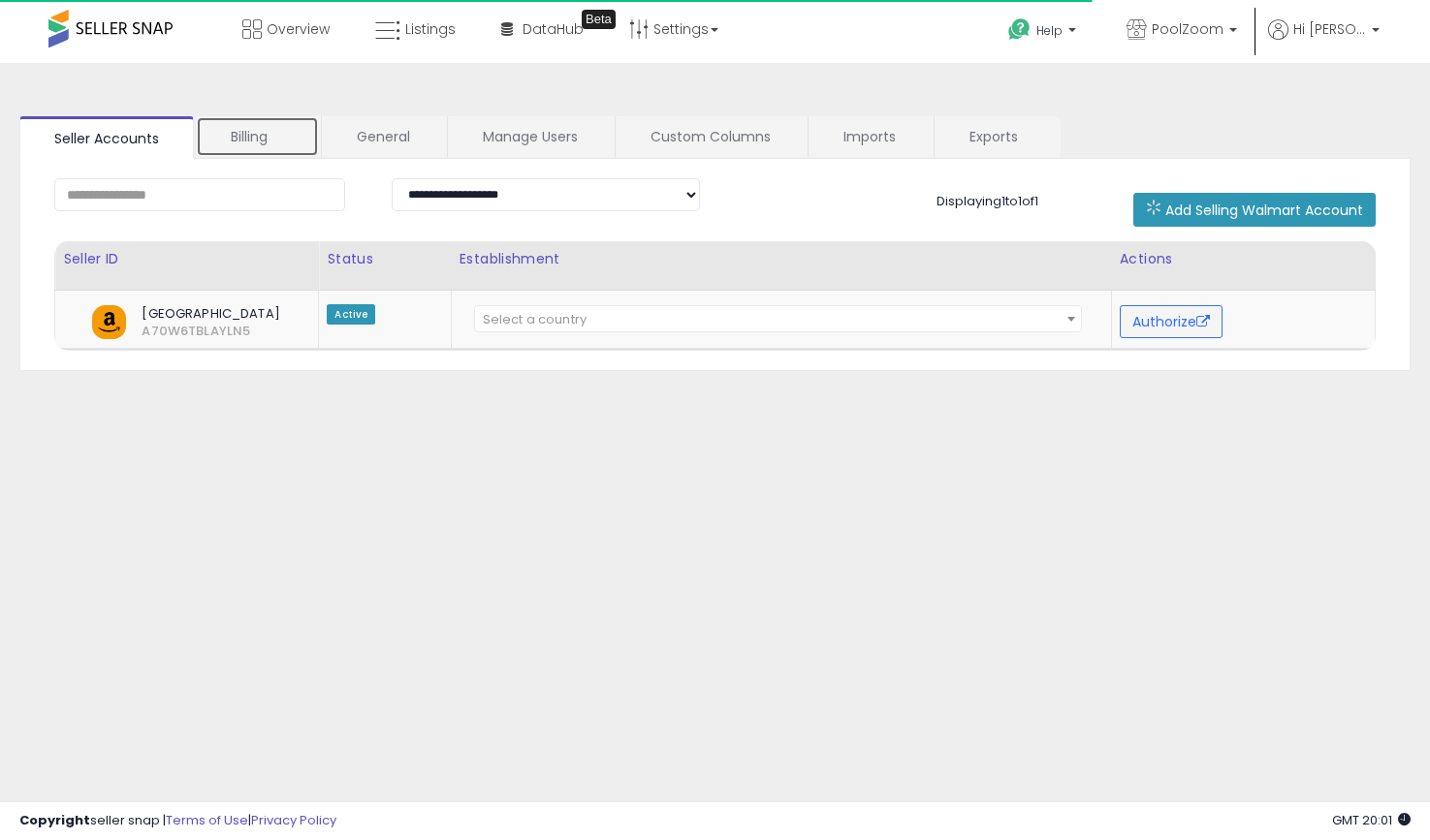
click at [277, 149] on link "Billing" at bounding box center [257, 137] width 123 height 41
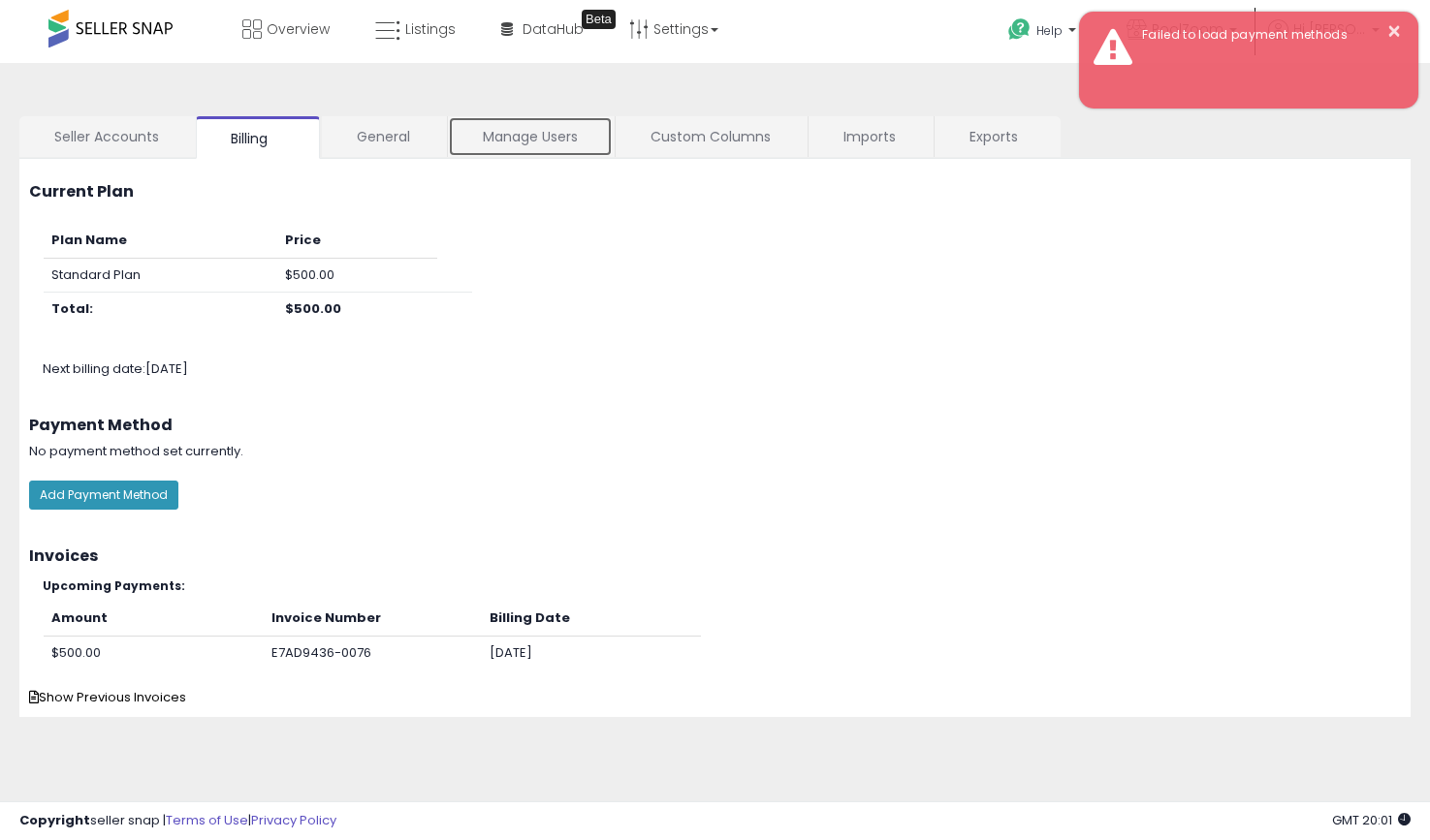
click at [524, 146] on link "Manage Users" at bounding box center [529, 137] width 165 height 41
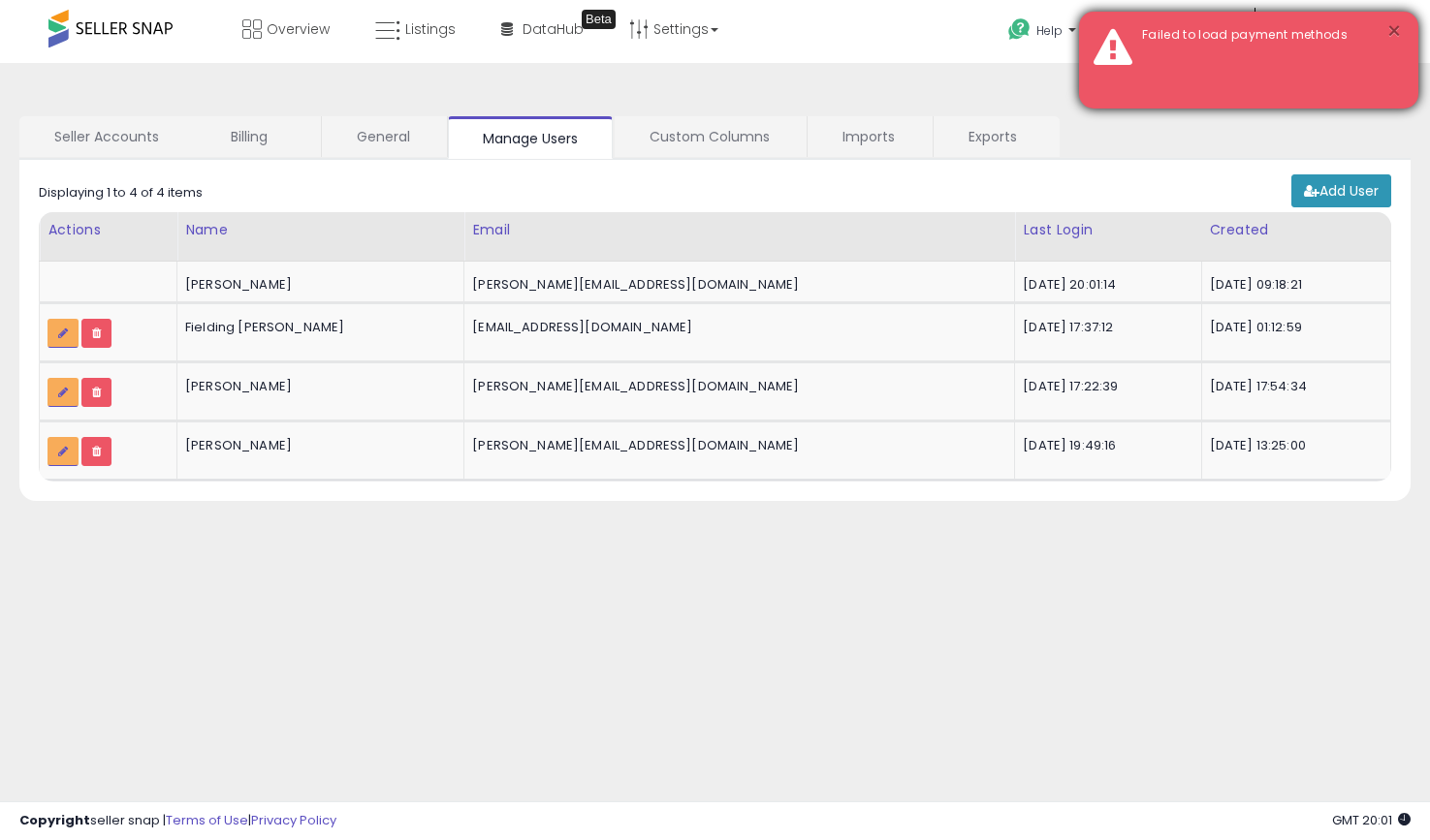
click at [1393, 31] on button "×" at bounding box center [1394, 32] width 16 height 24
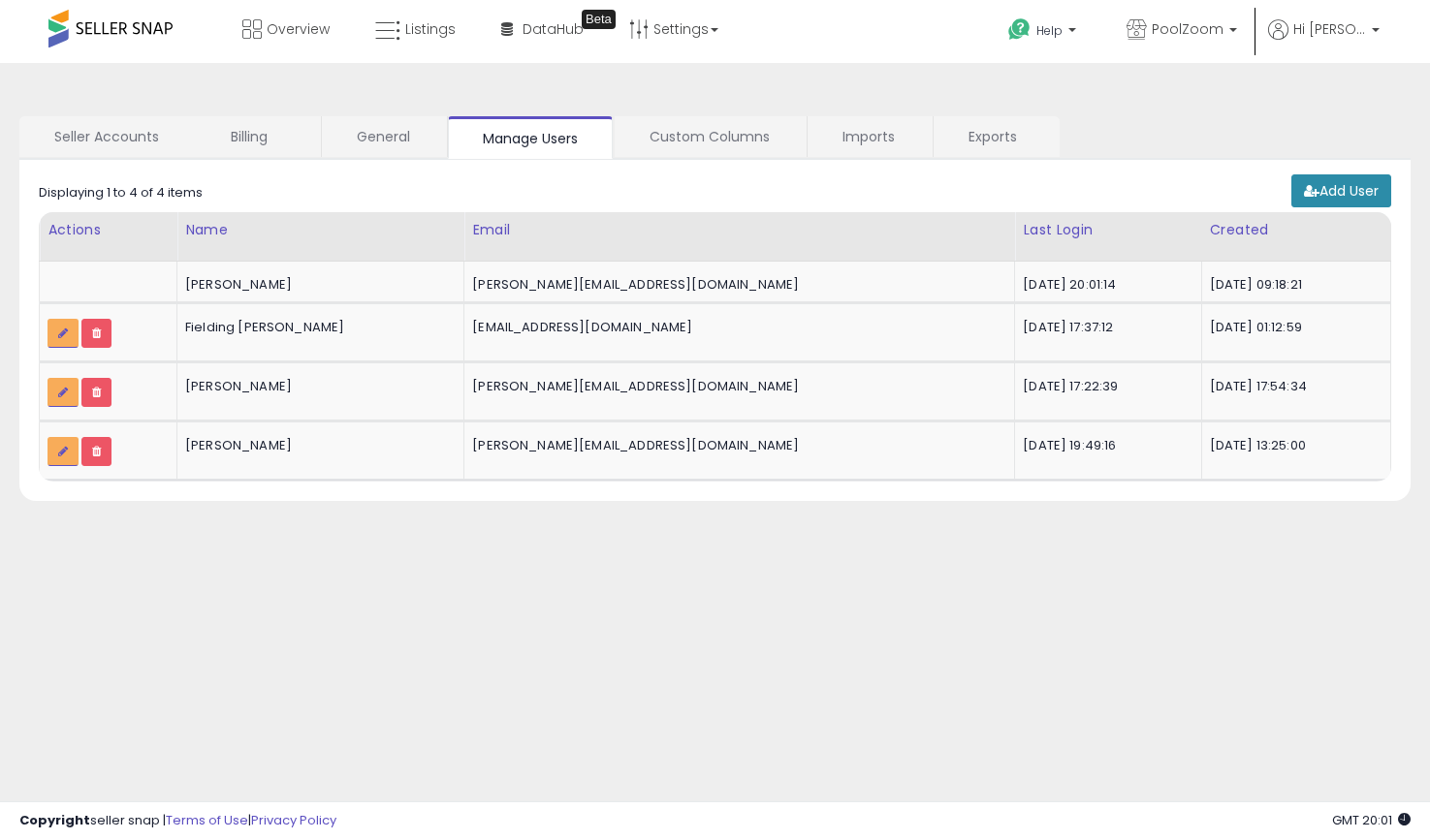
click at [1355, 204] on link "Add User" at bounding box center [1341, 190] width 100 height 33
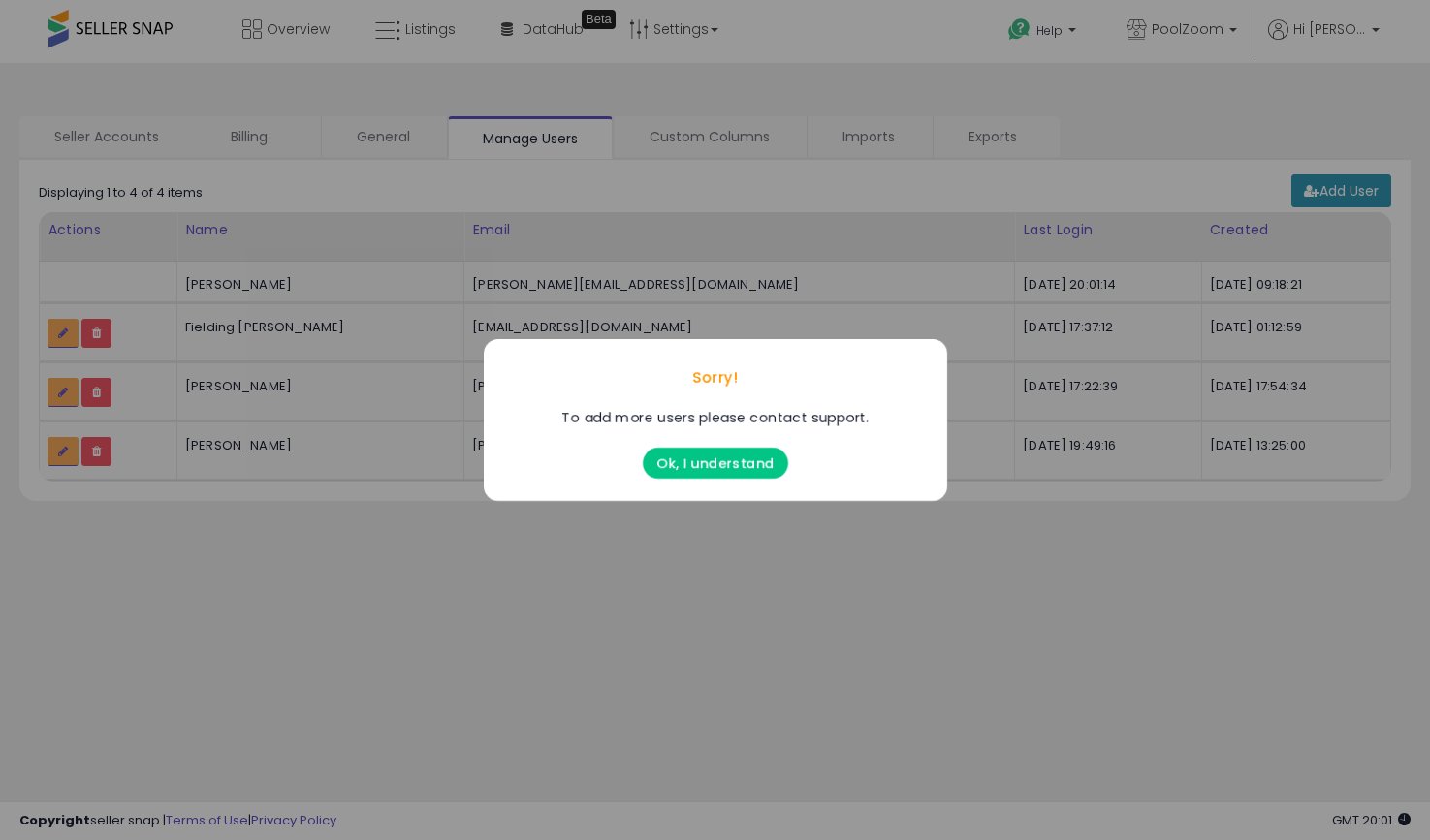
click at [739, 471] on button "Ok, I understand" at bounding box center [715, 462] width 145 height 31
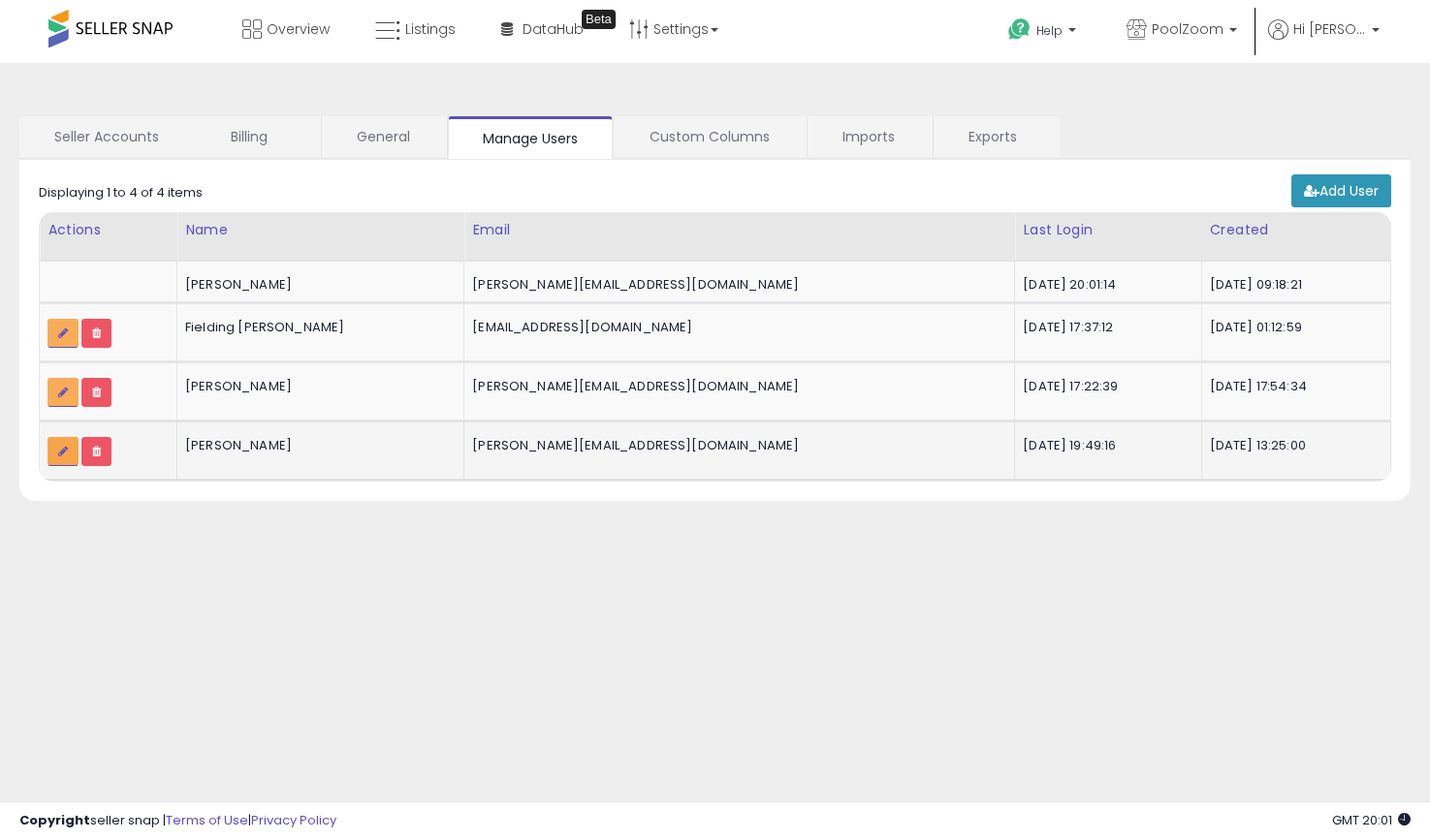
click at [51, 451] on link at bounding box center [62, 451] width 31 height 29
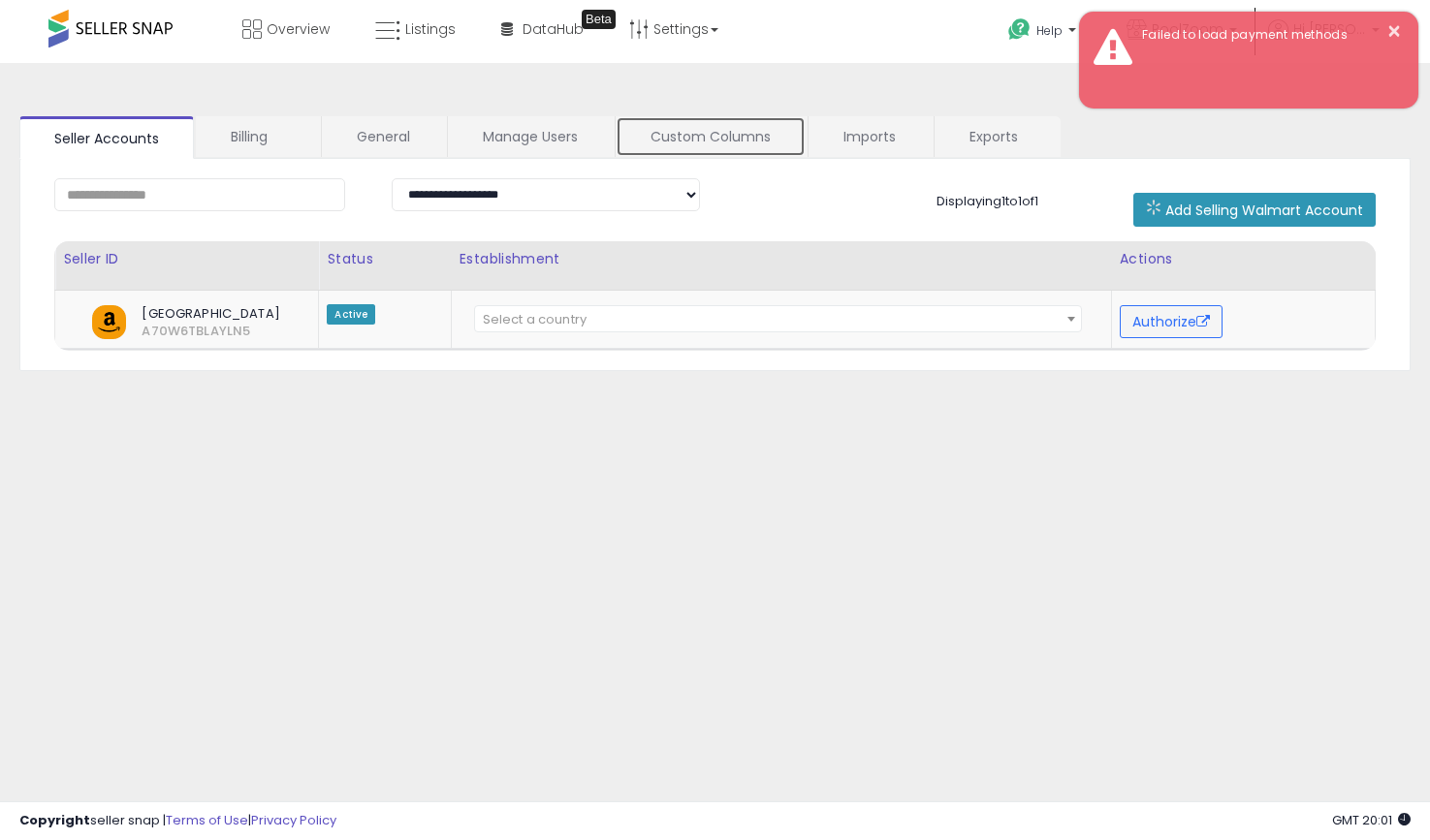
click at [712, 139] on link "Custom Columns" at bounding box center [711, 137] width 190 height 41
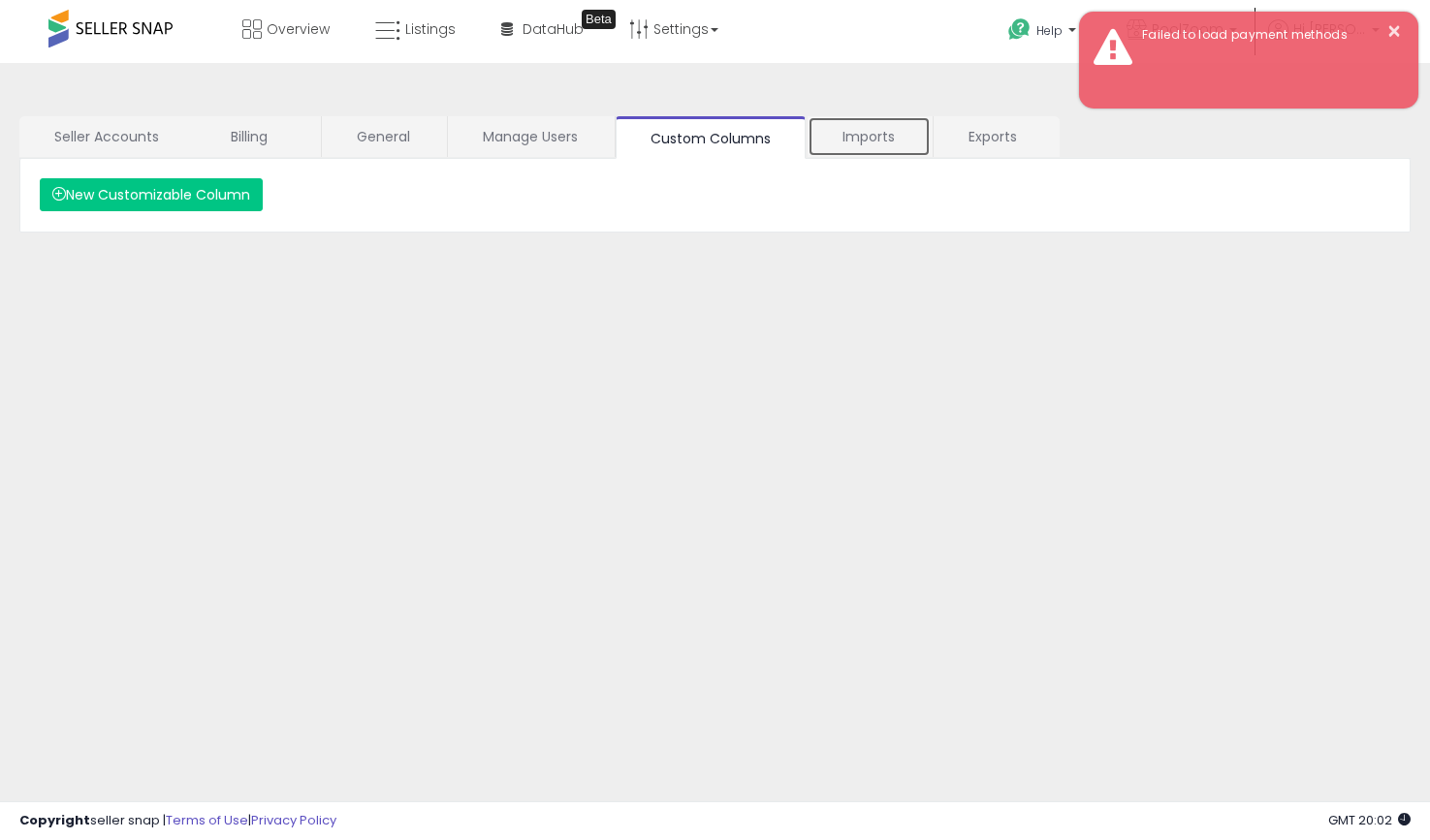
click at [878, 140] on link "Imports" at bounding box center [869, 137] width 123 height 41
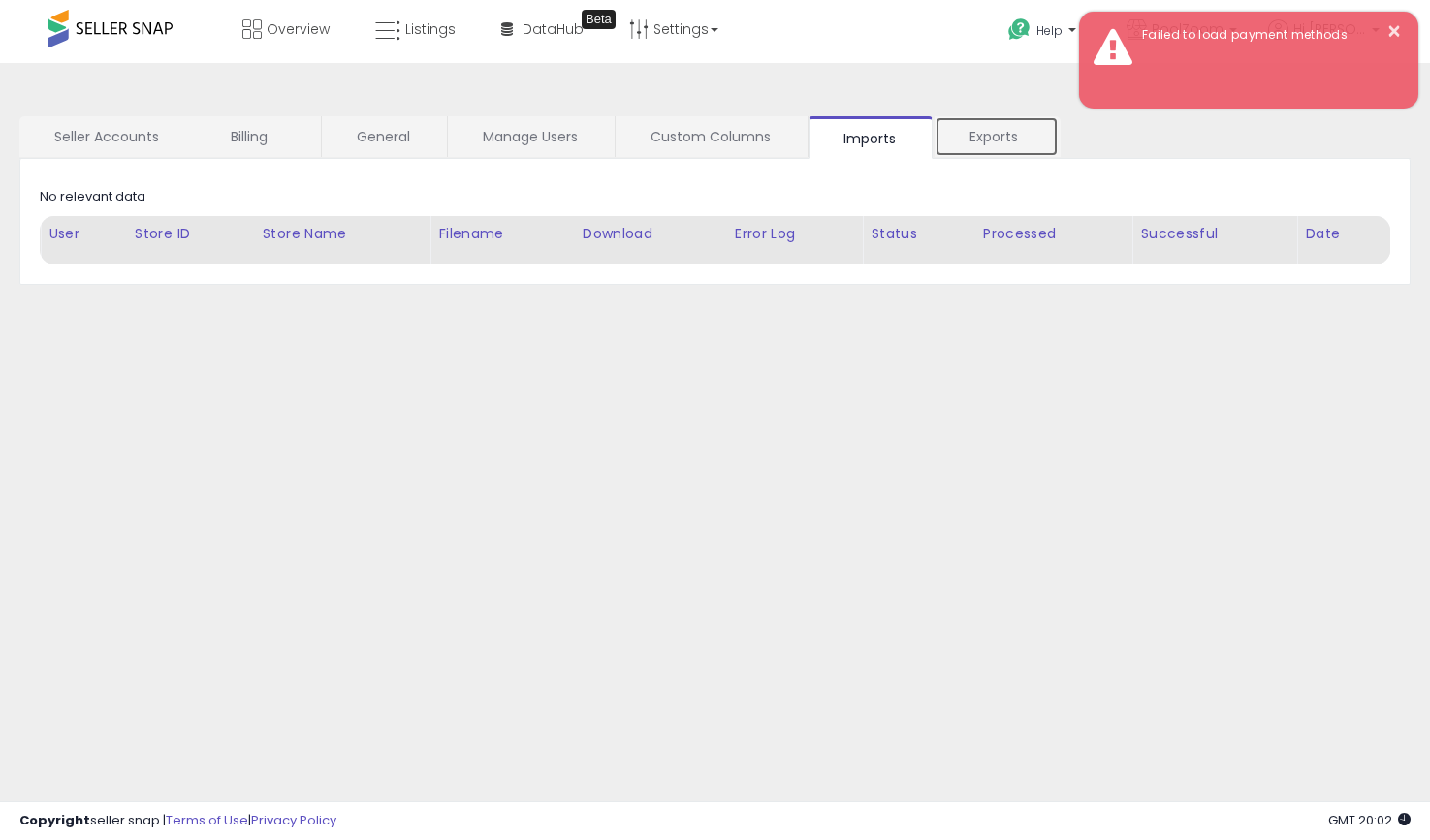
click at [981, 140] on link "Exports" at bounding box center [996, 137] width 124 height 41
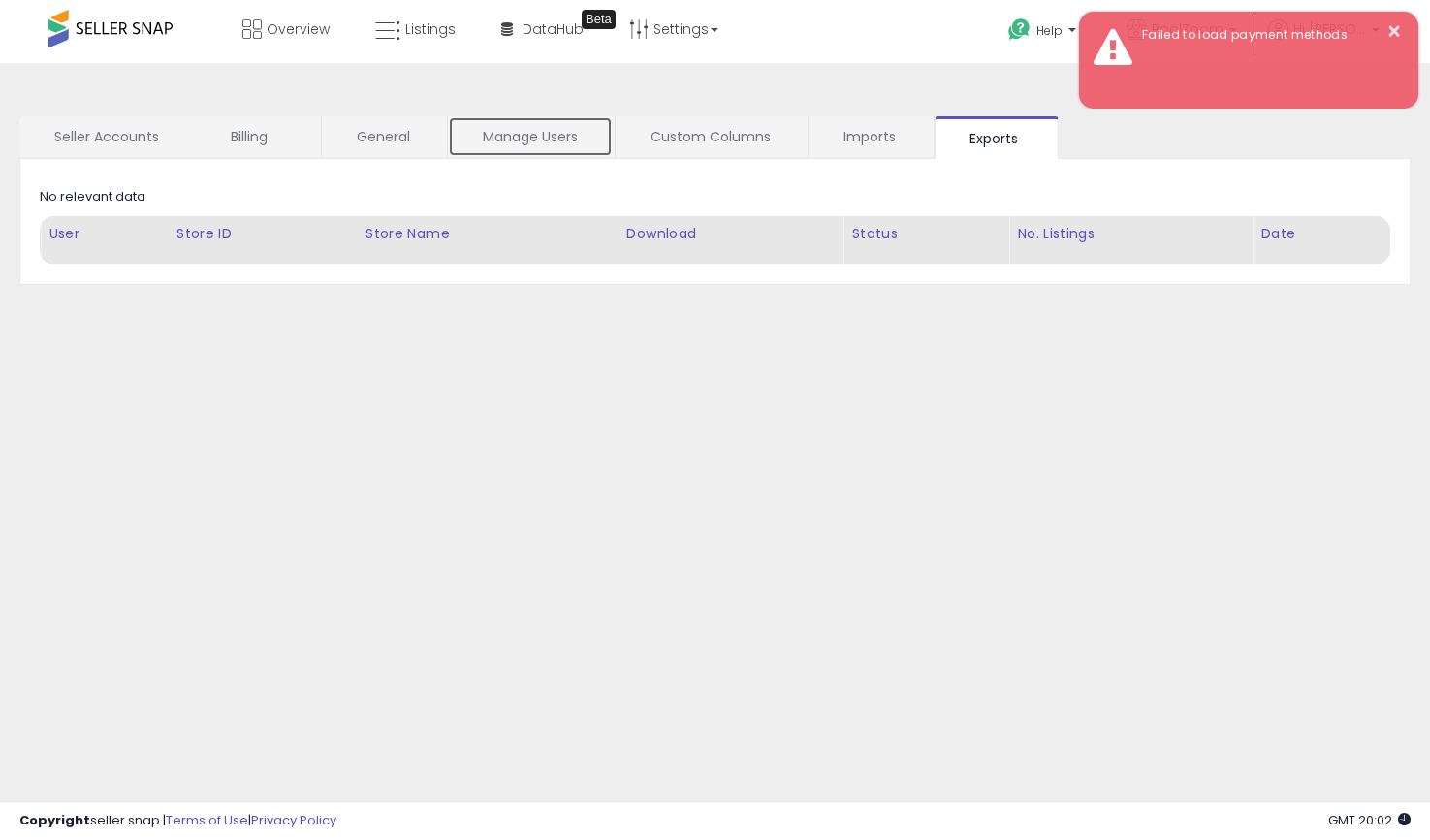
click at [544, 153] on link "Manage Users" at bounding box center [529, 137] width 165 height 41
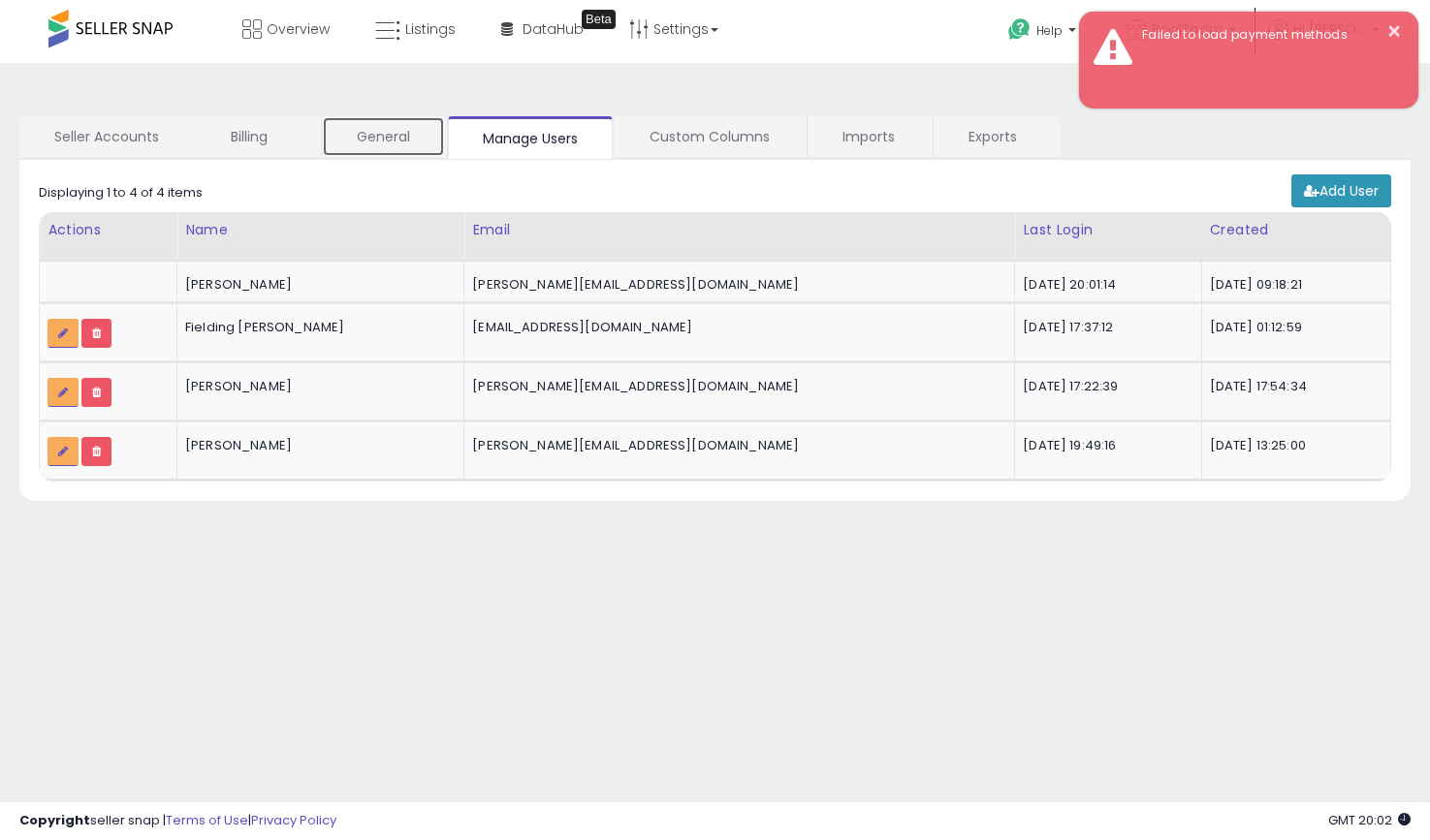
click at [378, 140] on link "General" at bounding box center [383, 137] width 123 height 41
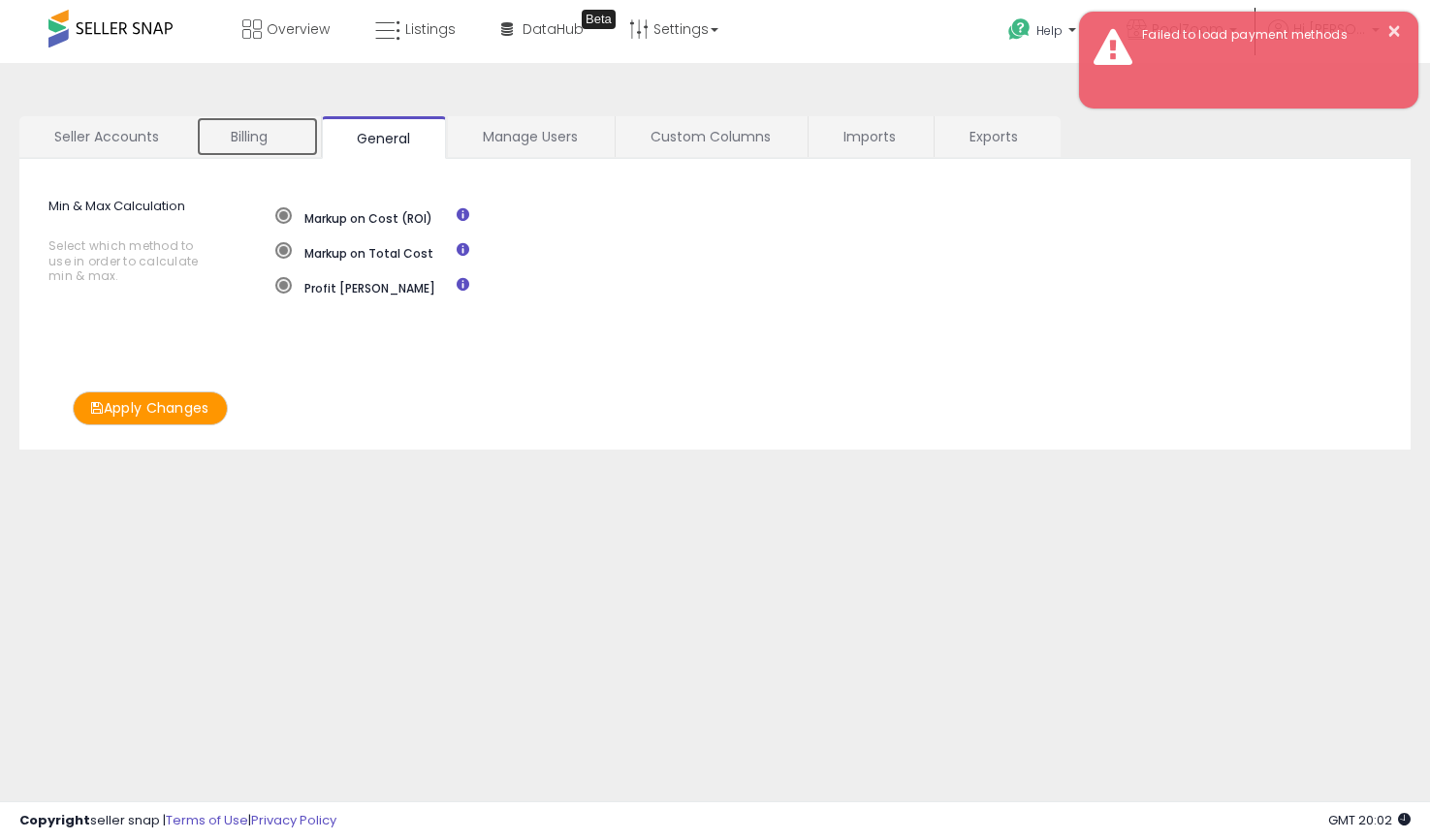
click at [300, 125] on link "Billing" at bounding box center [257, 137] width 123 height 41
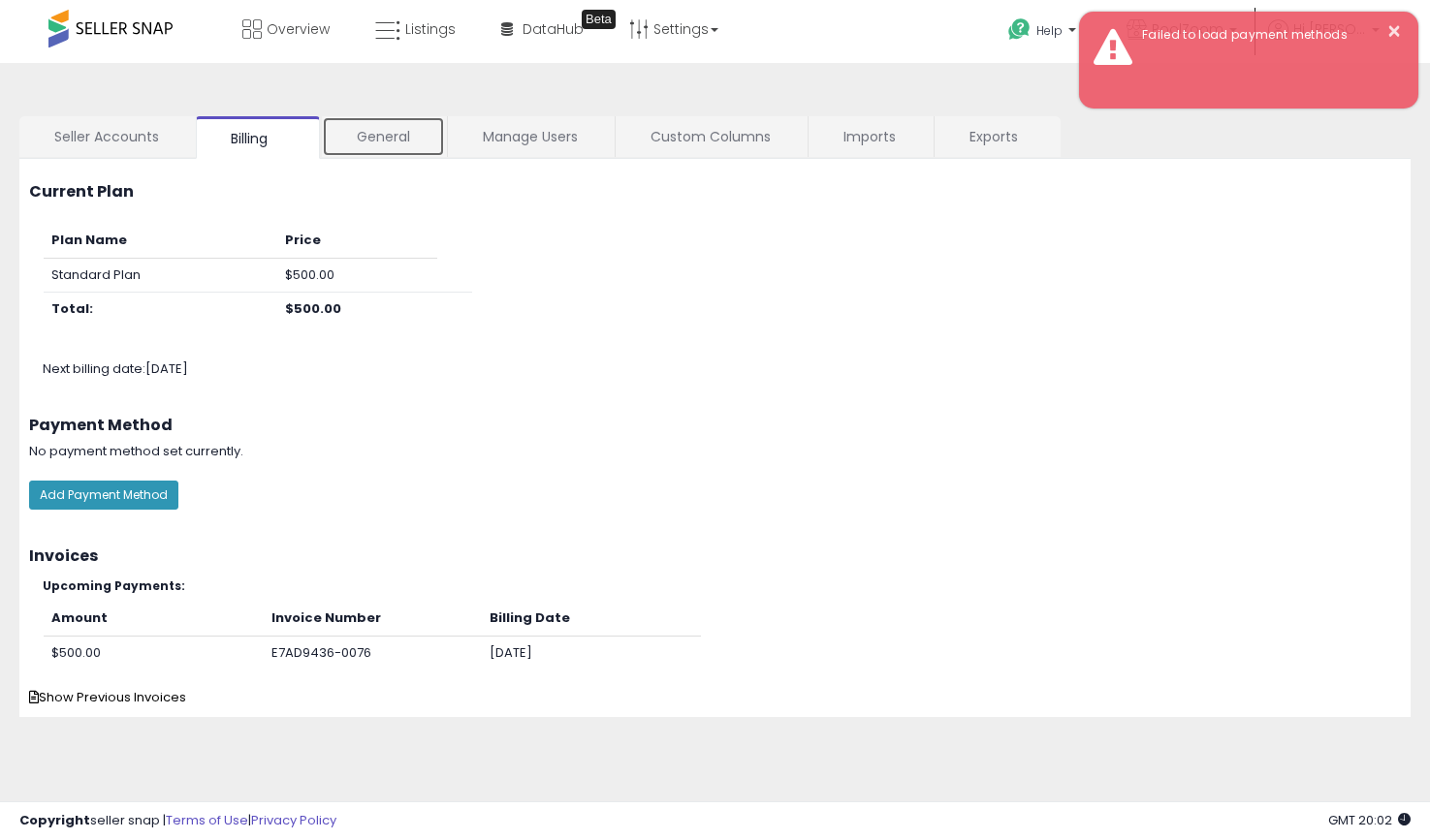
click at [392, 130] on link "General" at bounding box center [383, 137] width 123 height 41
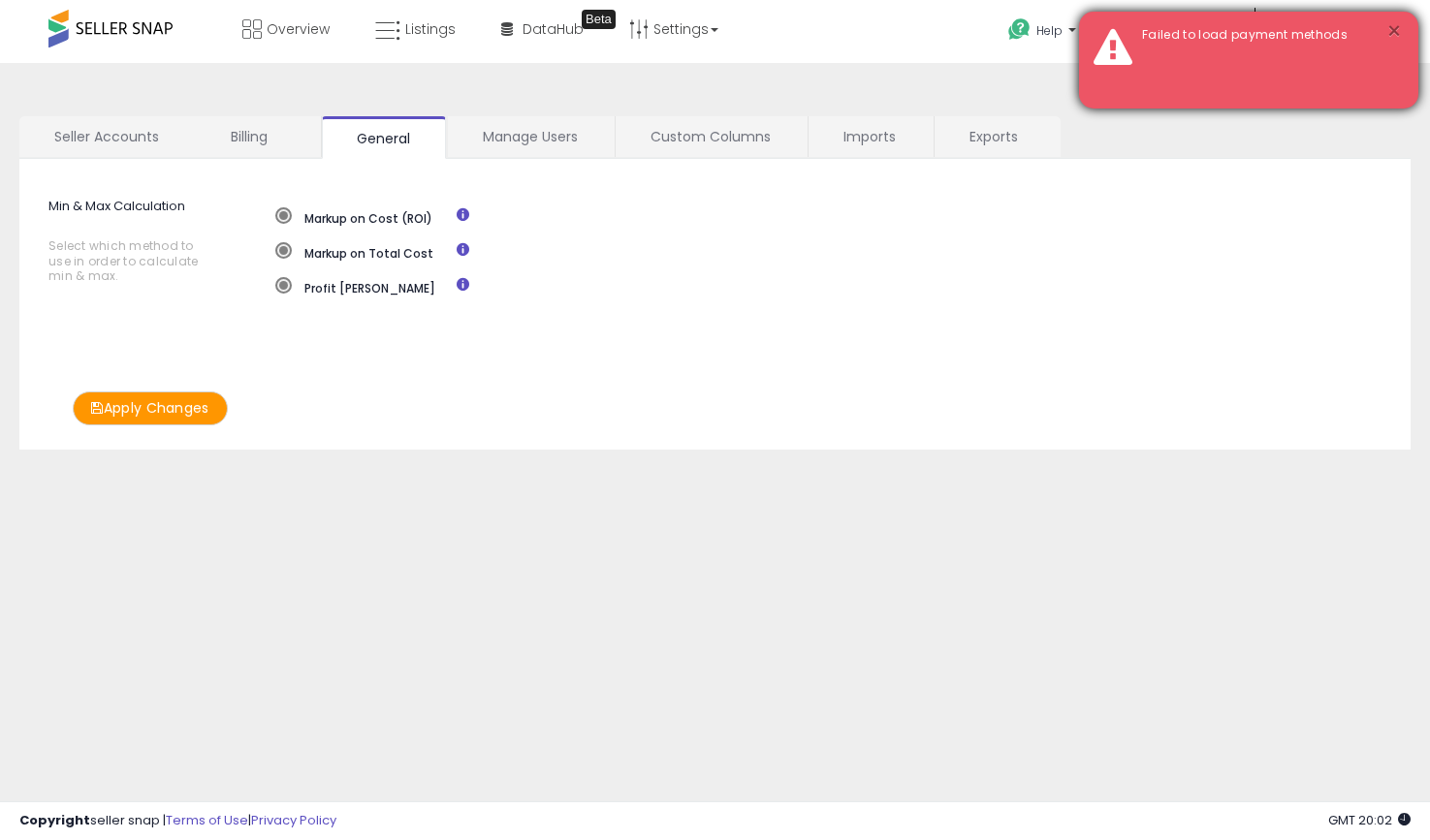
click at [1388, 30] on button "×" at bounding box center [1394, 32] width 16 height 24
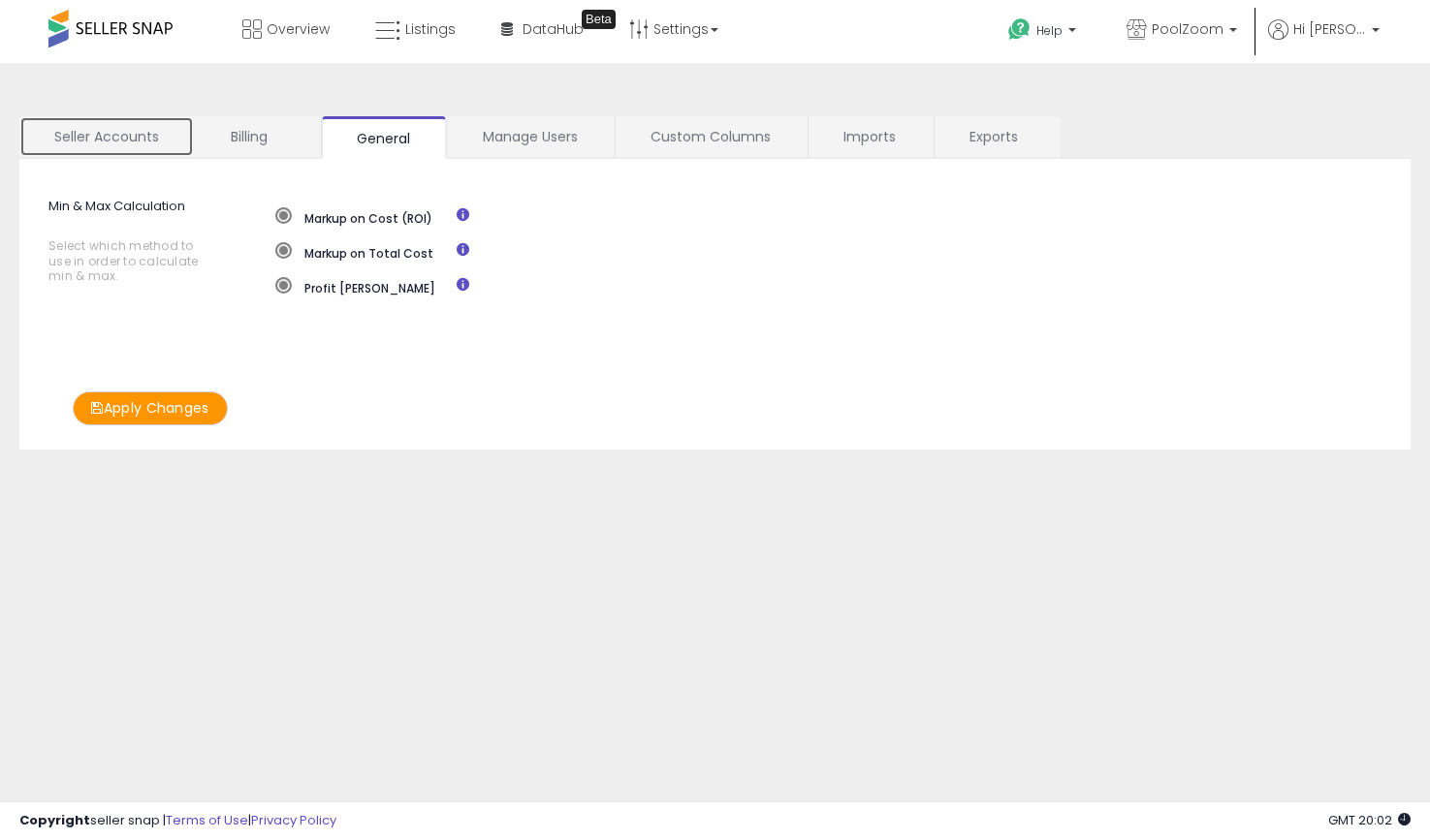
click at [143, 138] on link "Seller Accounts" at bounding box center [107, 137] width 174 height 41
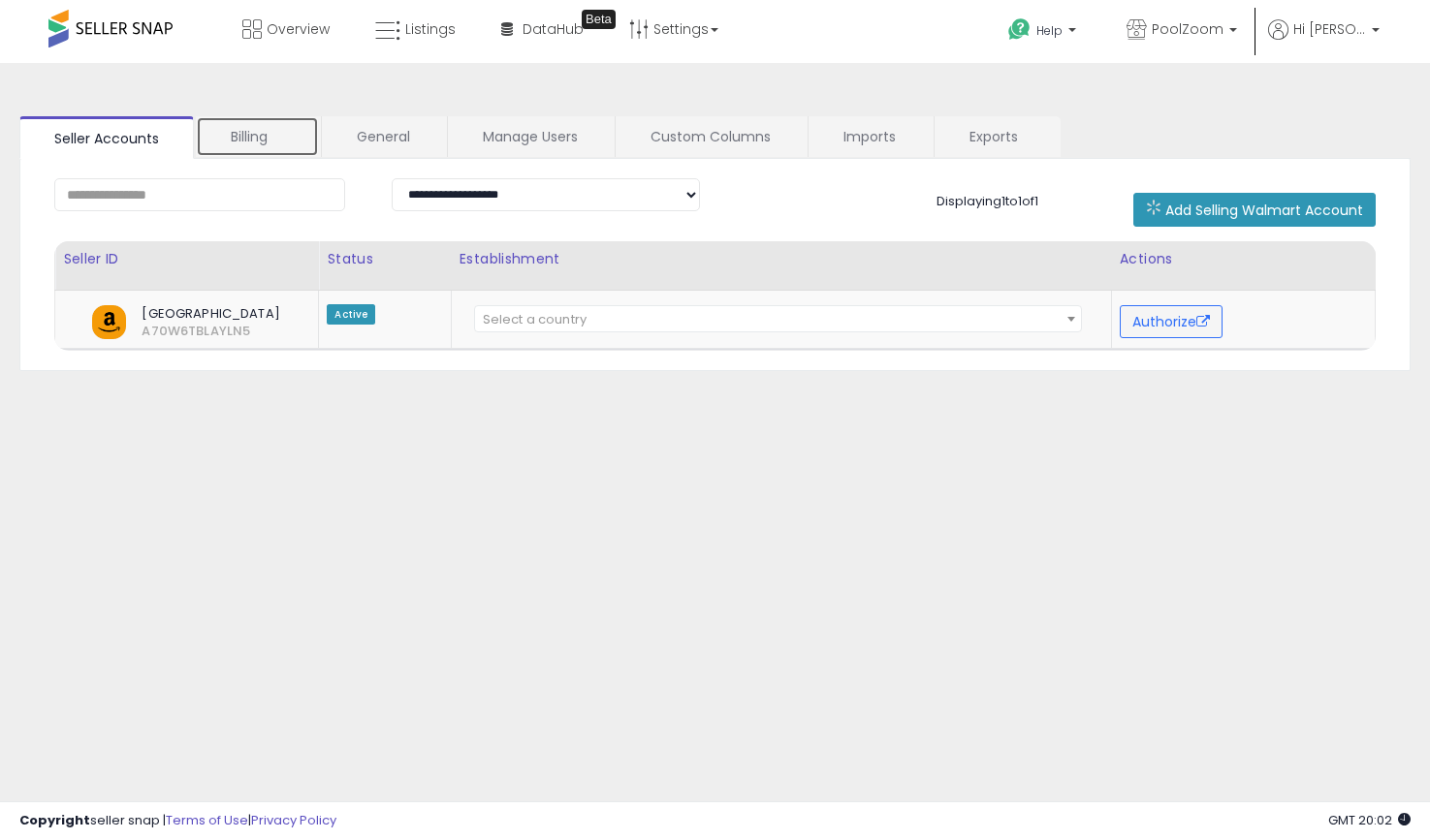
click at [240, 138] on link "Billing" at bounding box center [257, 137] width 123 height 41
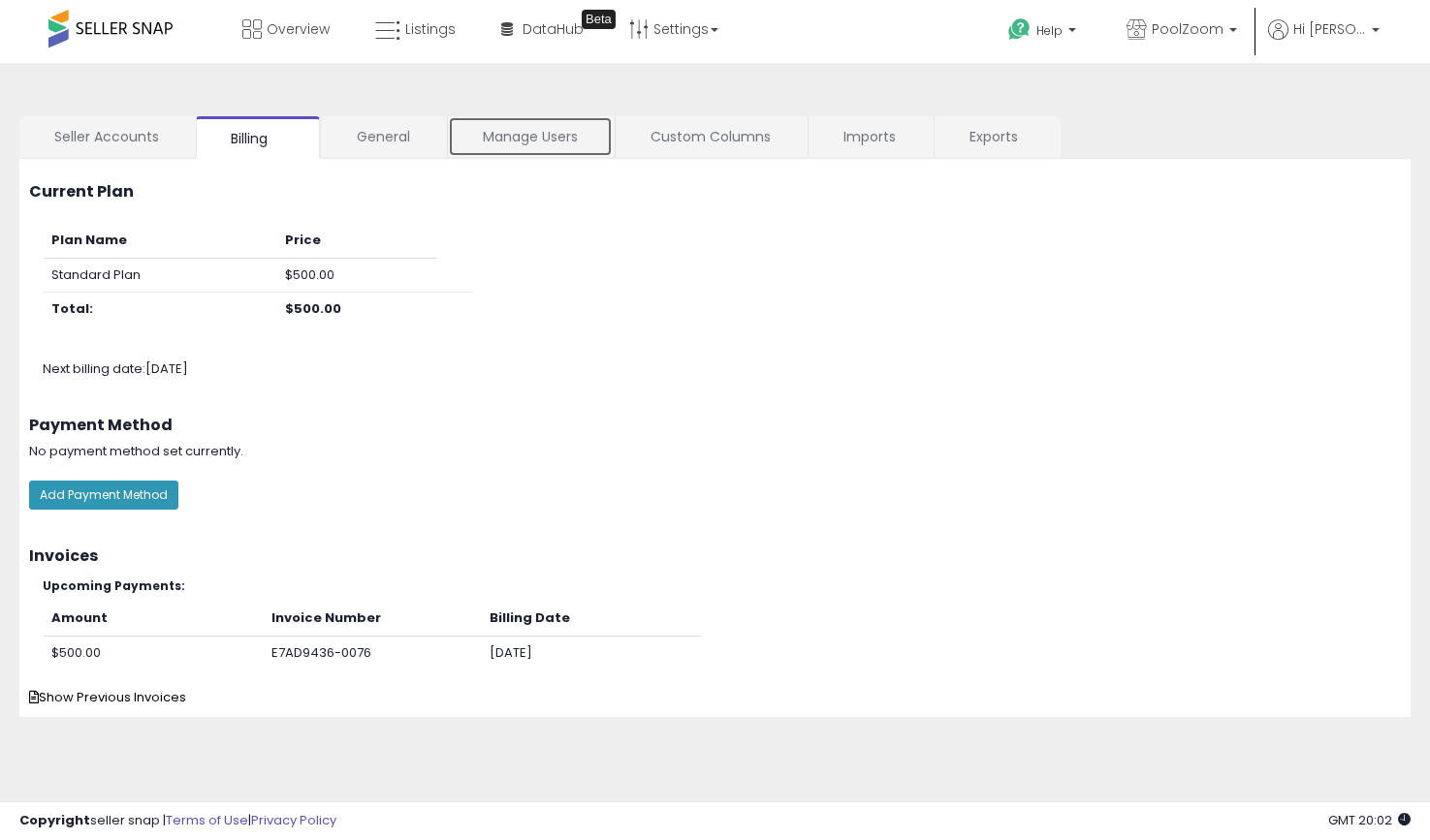
click at [517, 138] on link "Manage Users" at bounding box center [529, 137] width 165 height 41
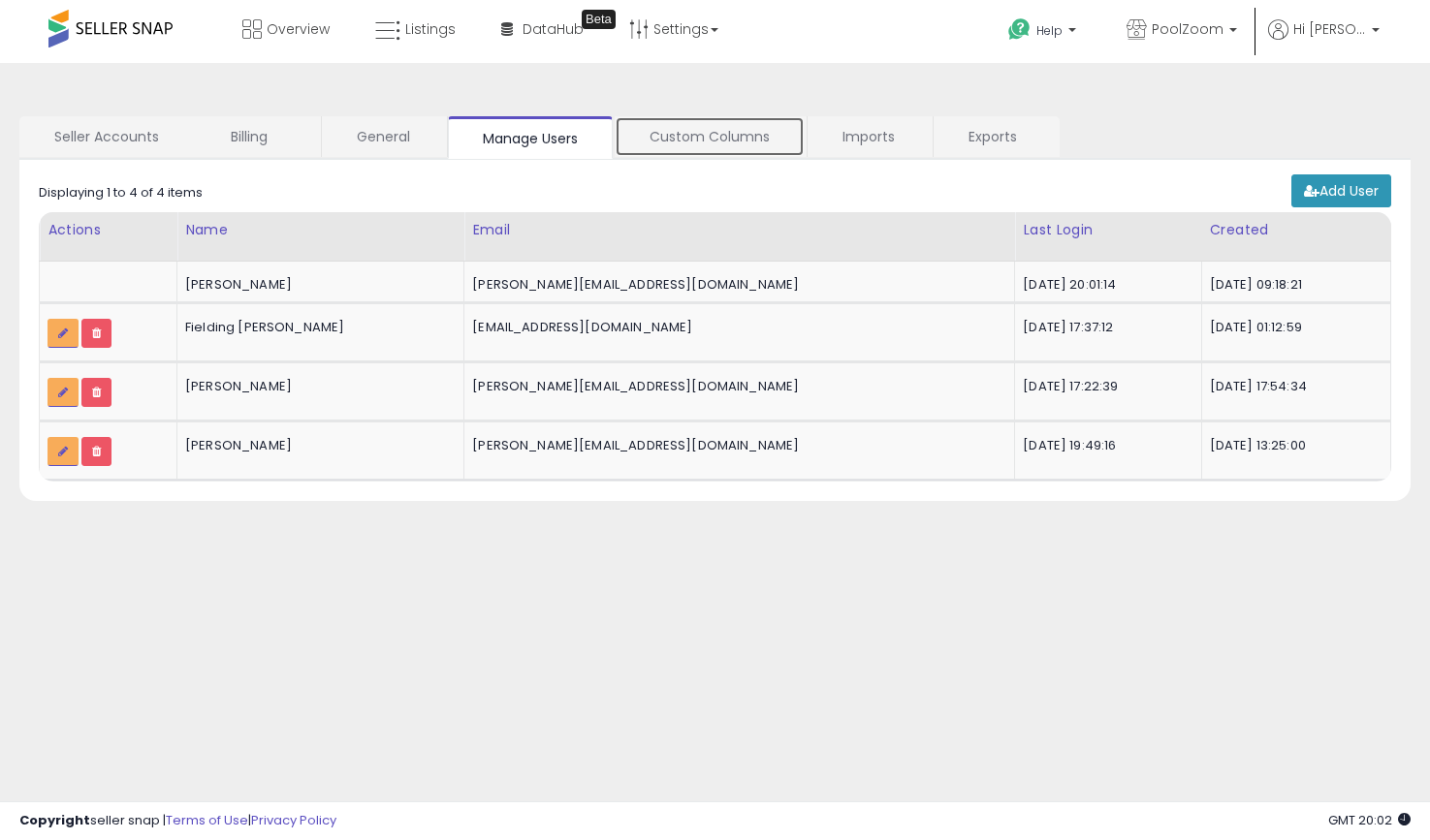
click at [758, 139] on link "Custom Columns" at bounding box center [710, 137] width 190 height 41
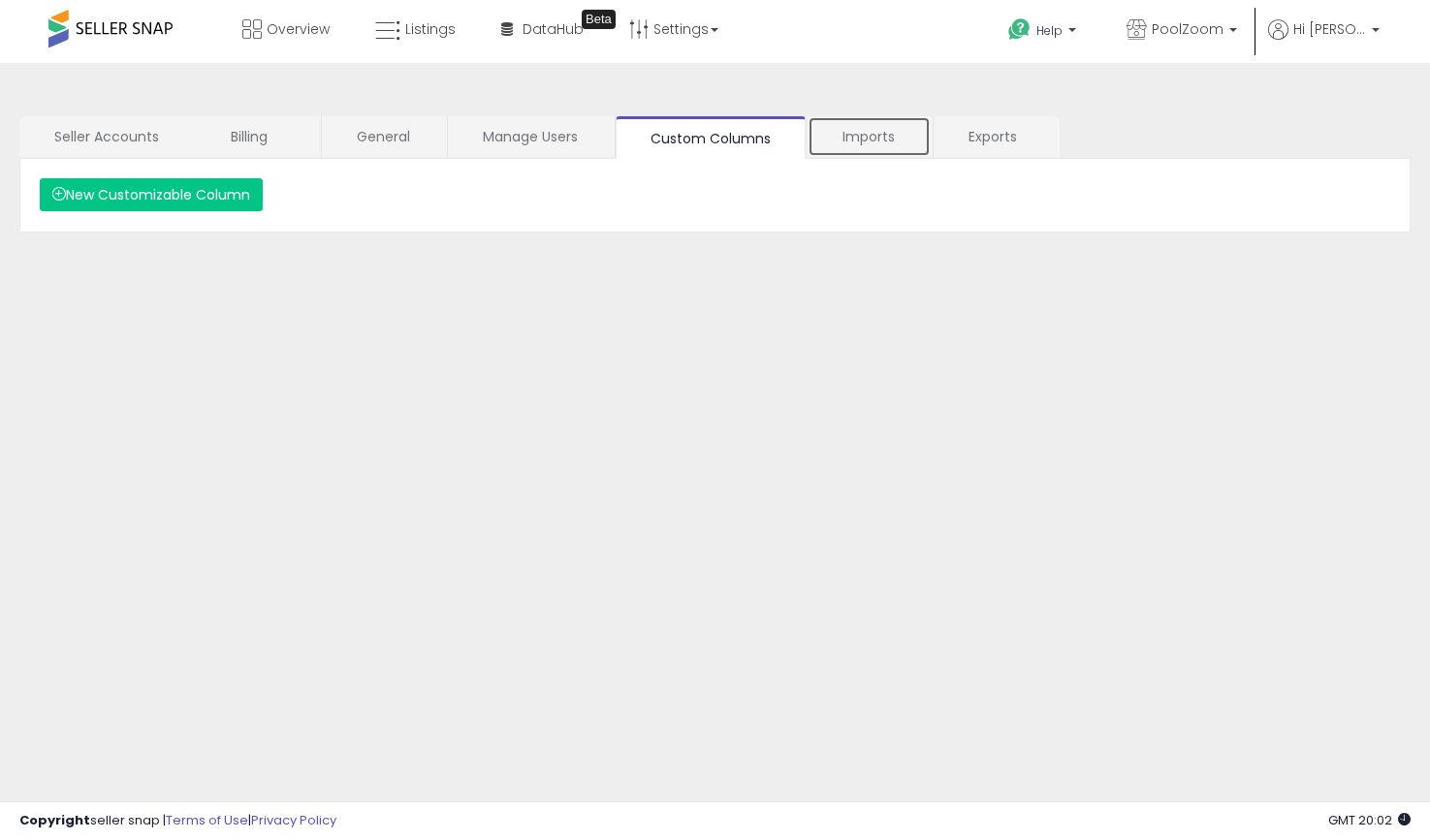
click at [870, 139] on link "Imports" at bounding box center [869, 137] width 123 height 41
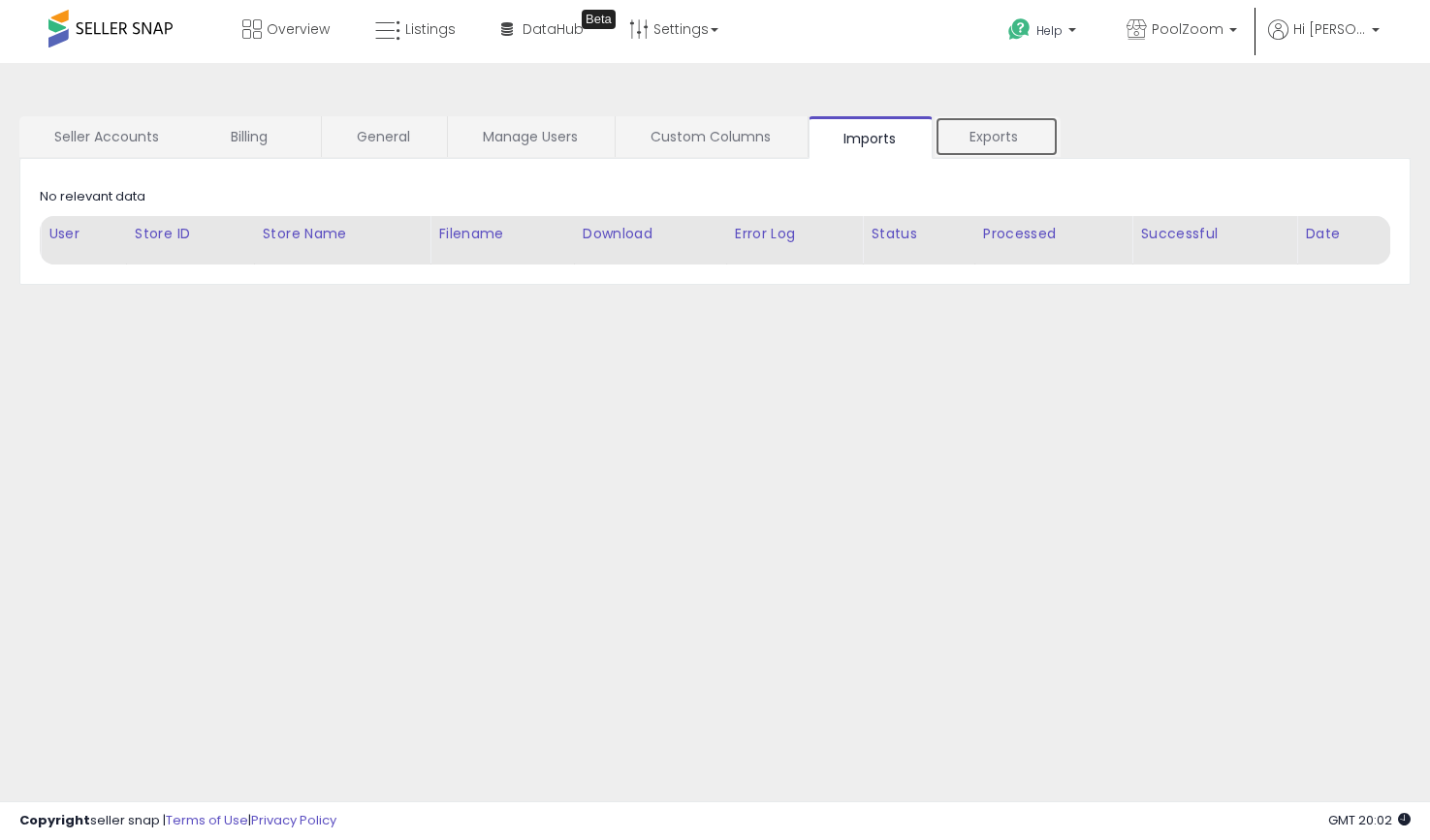
click at [1001, 139] on link "Exports" at bounding box center [996, 137] width 124 height 41
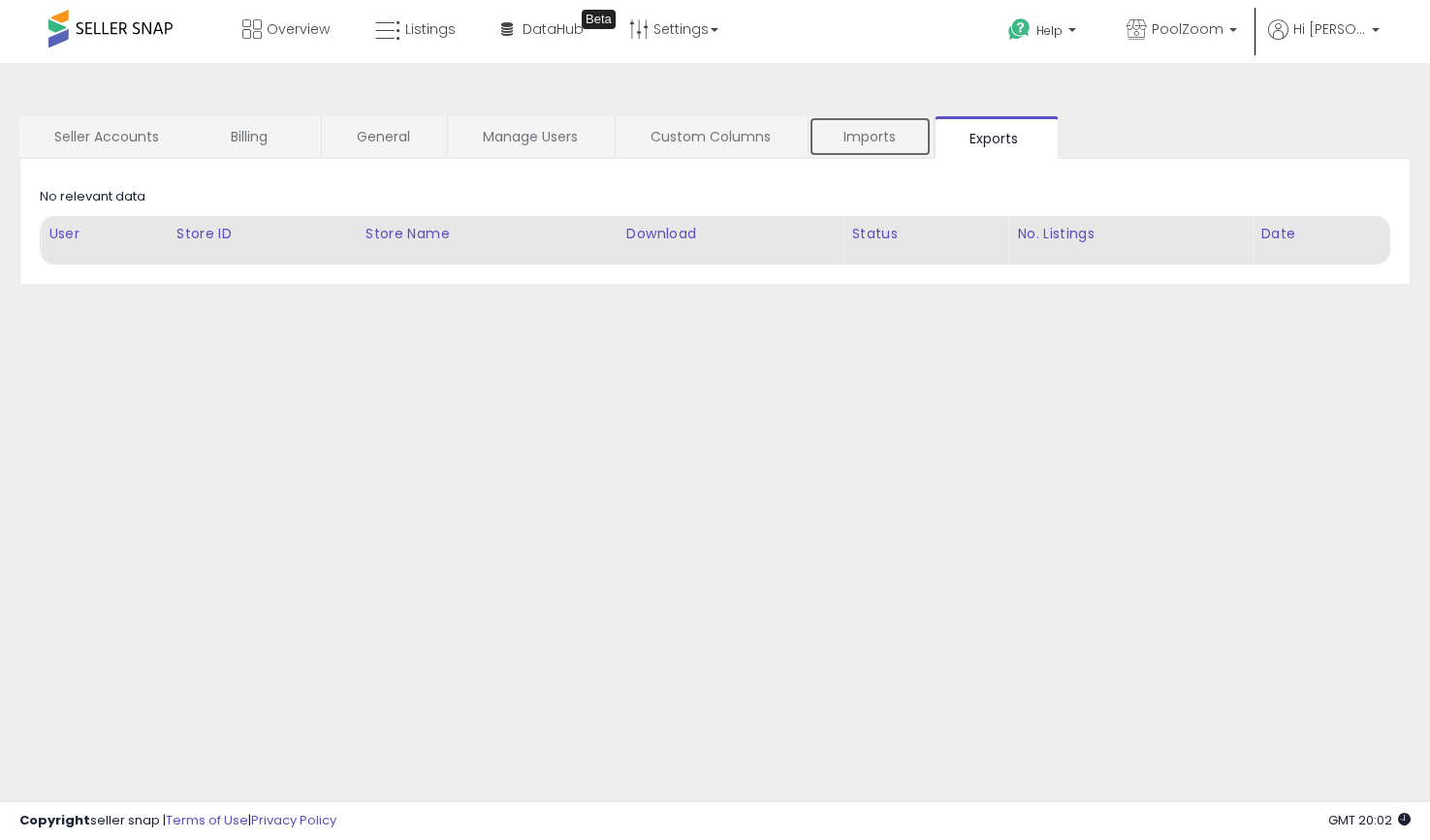
click at [887, 139] on link "Imports" at bounding box center [870, 137] width 123 height 41
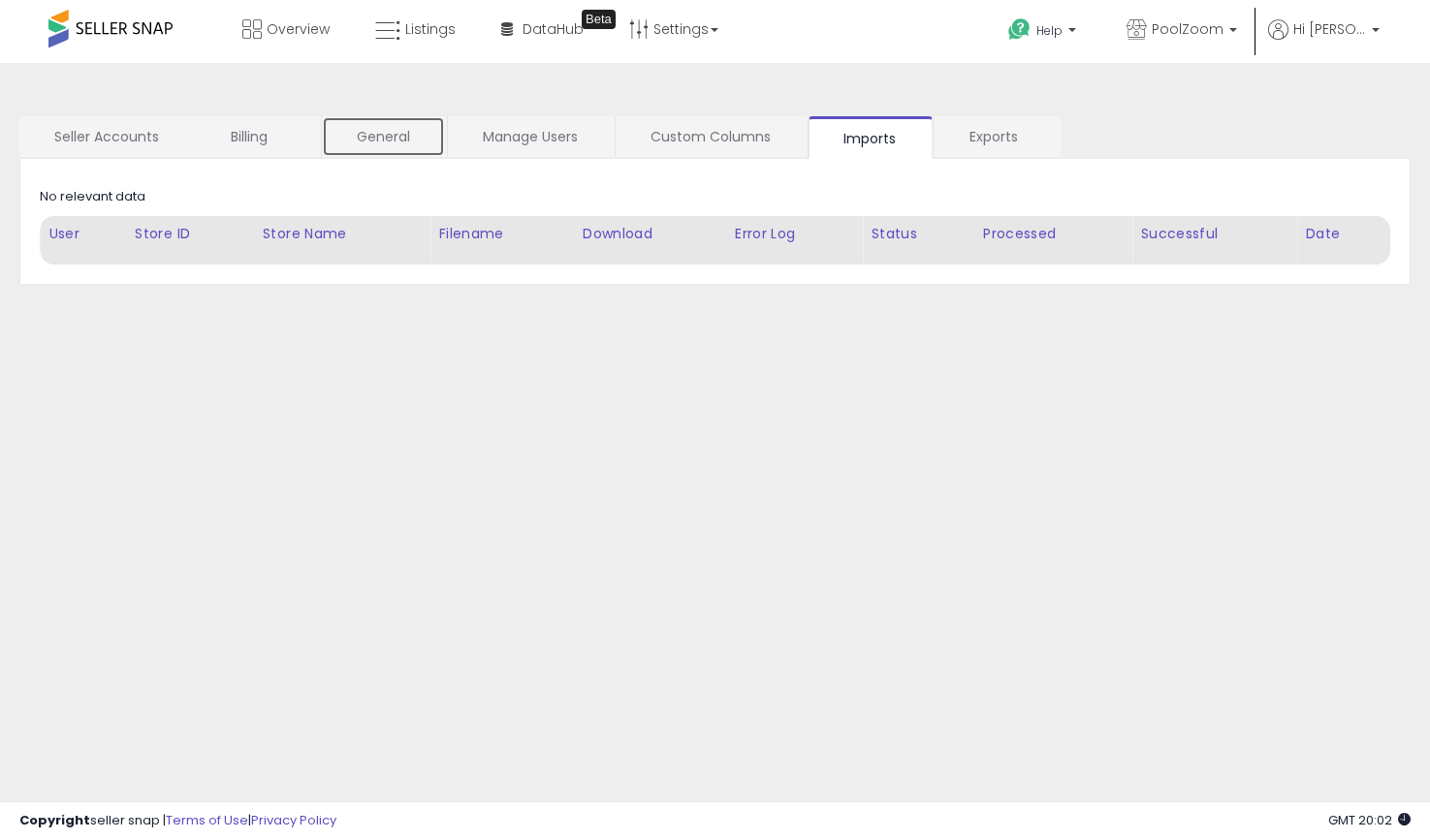
click at [361, 125] on link "General" at bounding box center [383, 137] width 123 height 41
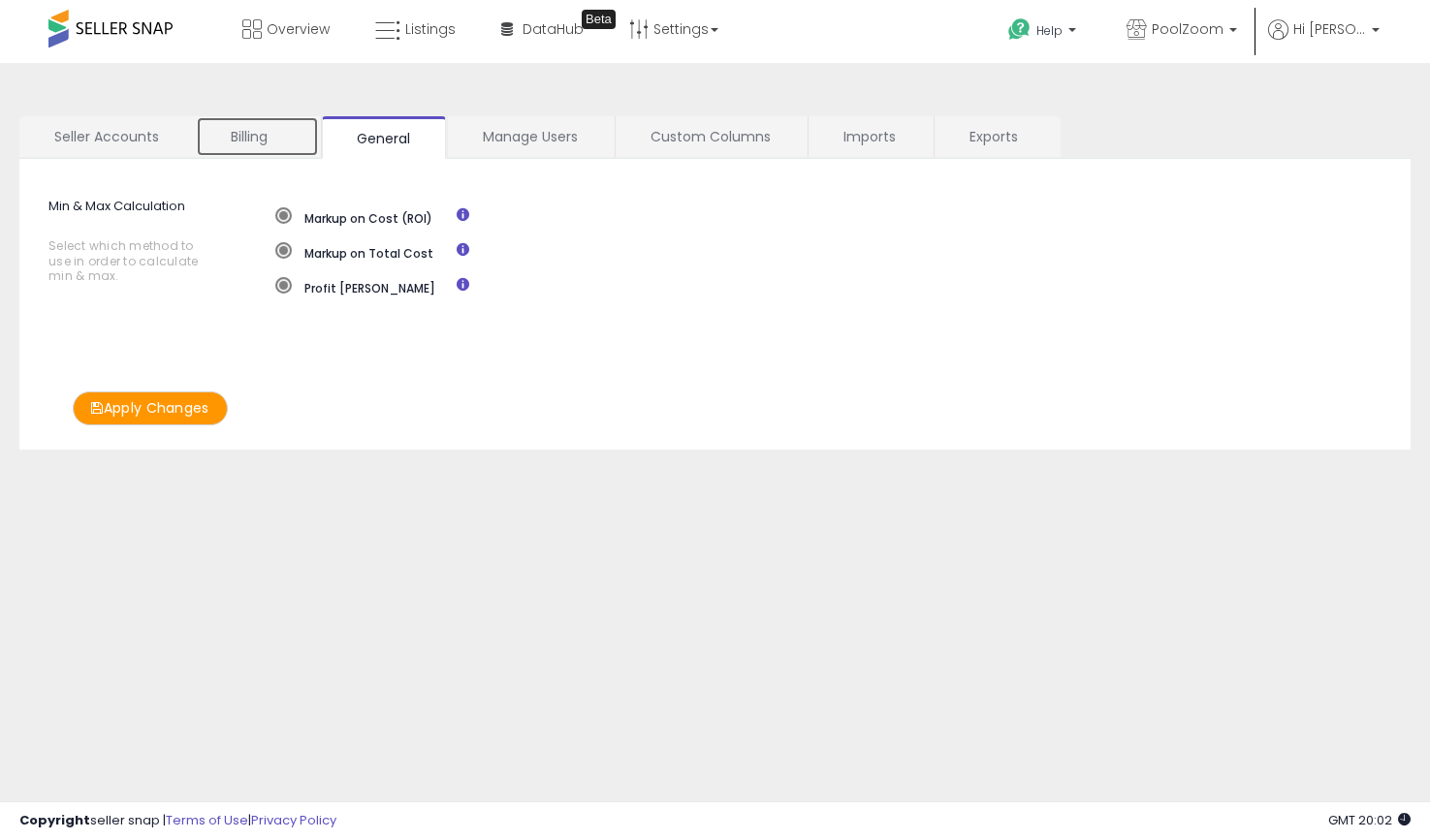
click at [236, 151] on link "Billing" at bounding box center [257, 137] width 123 height 41
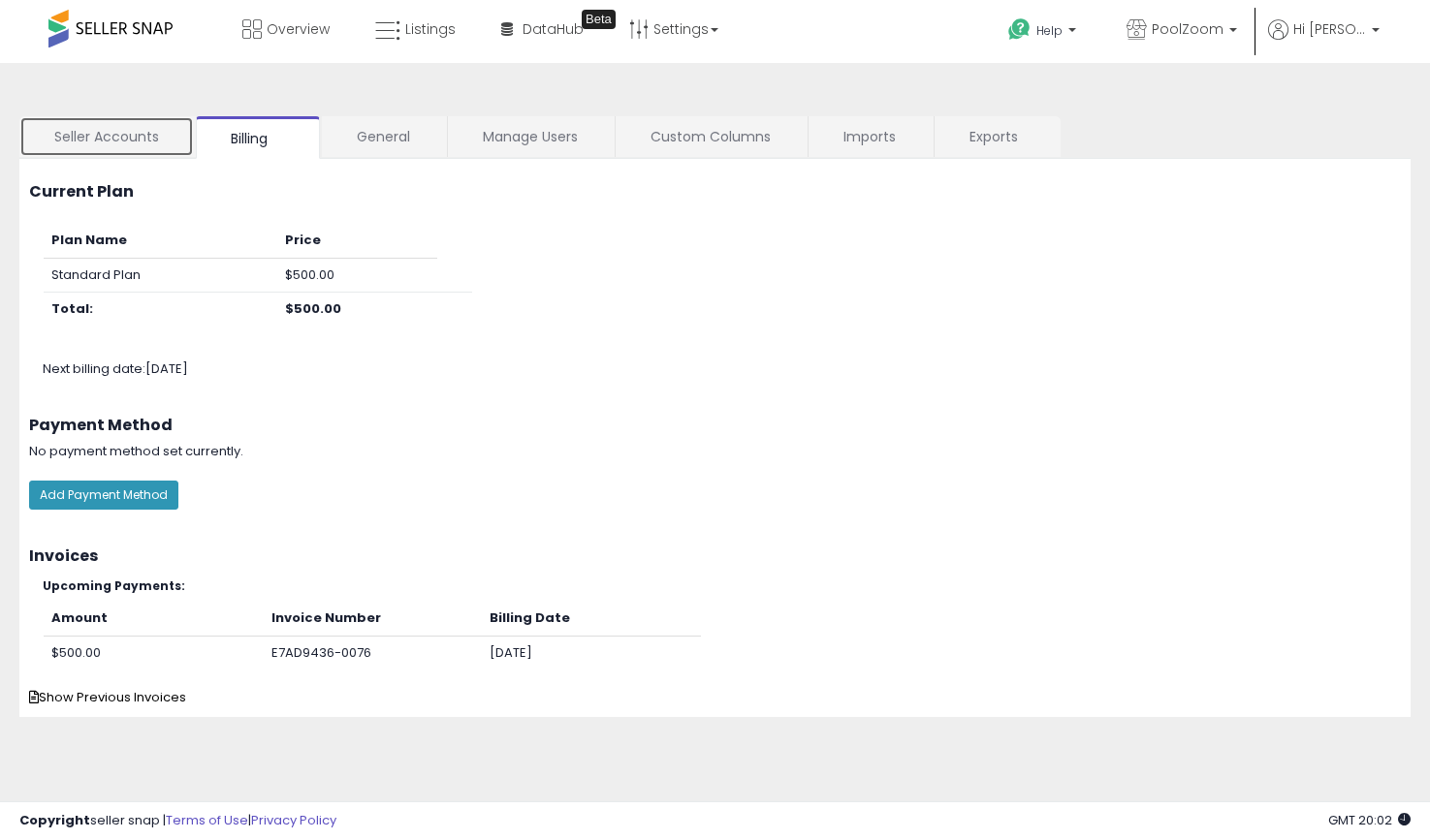
click at [115, 147] on link "Seller Accounts" at bounding box center [107, 137] width 174 height 41
